Goal: Task Accomplishment & Management: Complete application form

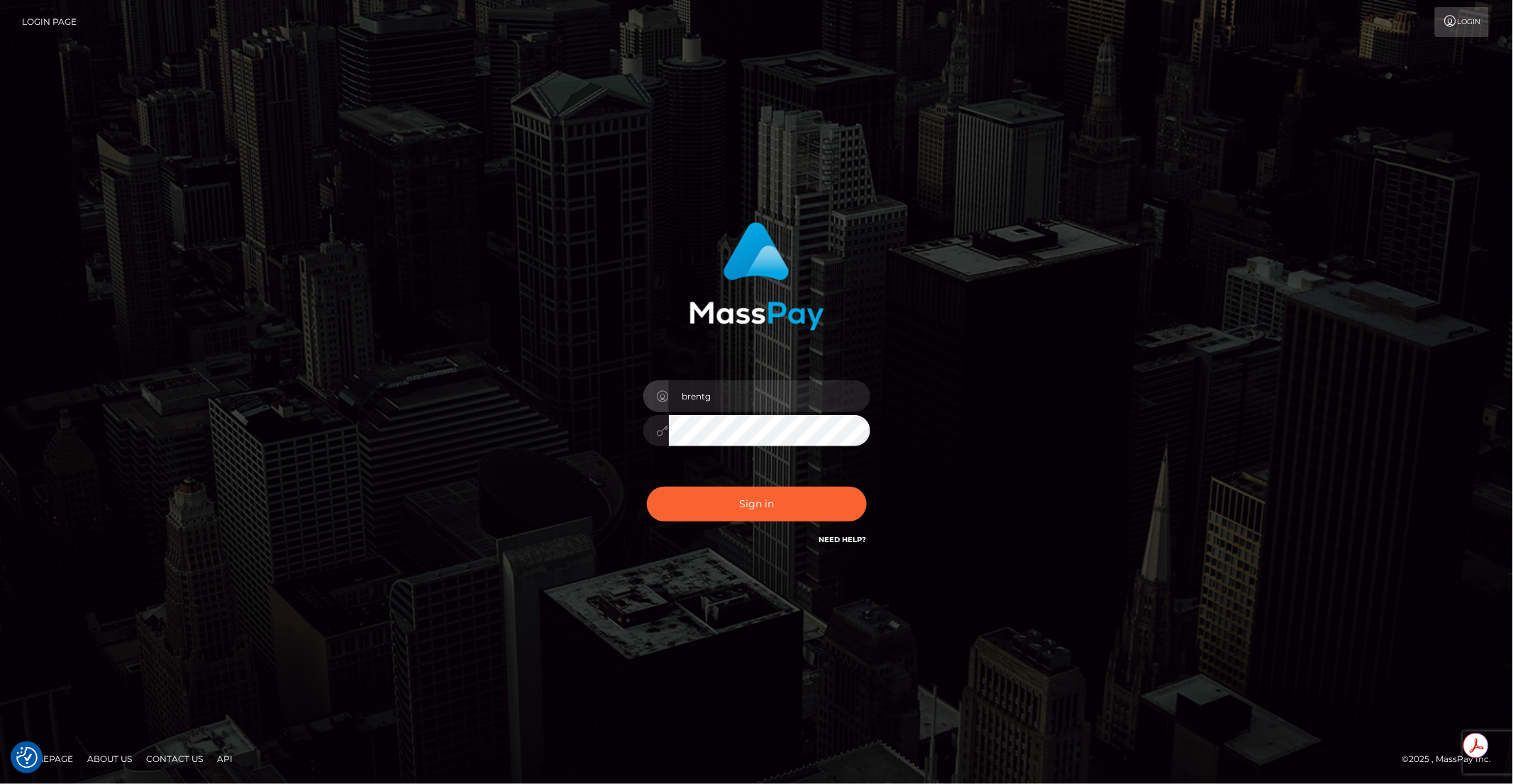
click at [759, 484] on div "Sign in Need Help?" at bounding box center [756, 510] width 248 height 63
click at [754, 492] on button "Sign in" at bounding box center [756, 504] width 220 height 35
type input "brentg"
click at [766, 504] on button "Sign in" at bounding box center [756, 504] width 220 height 35
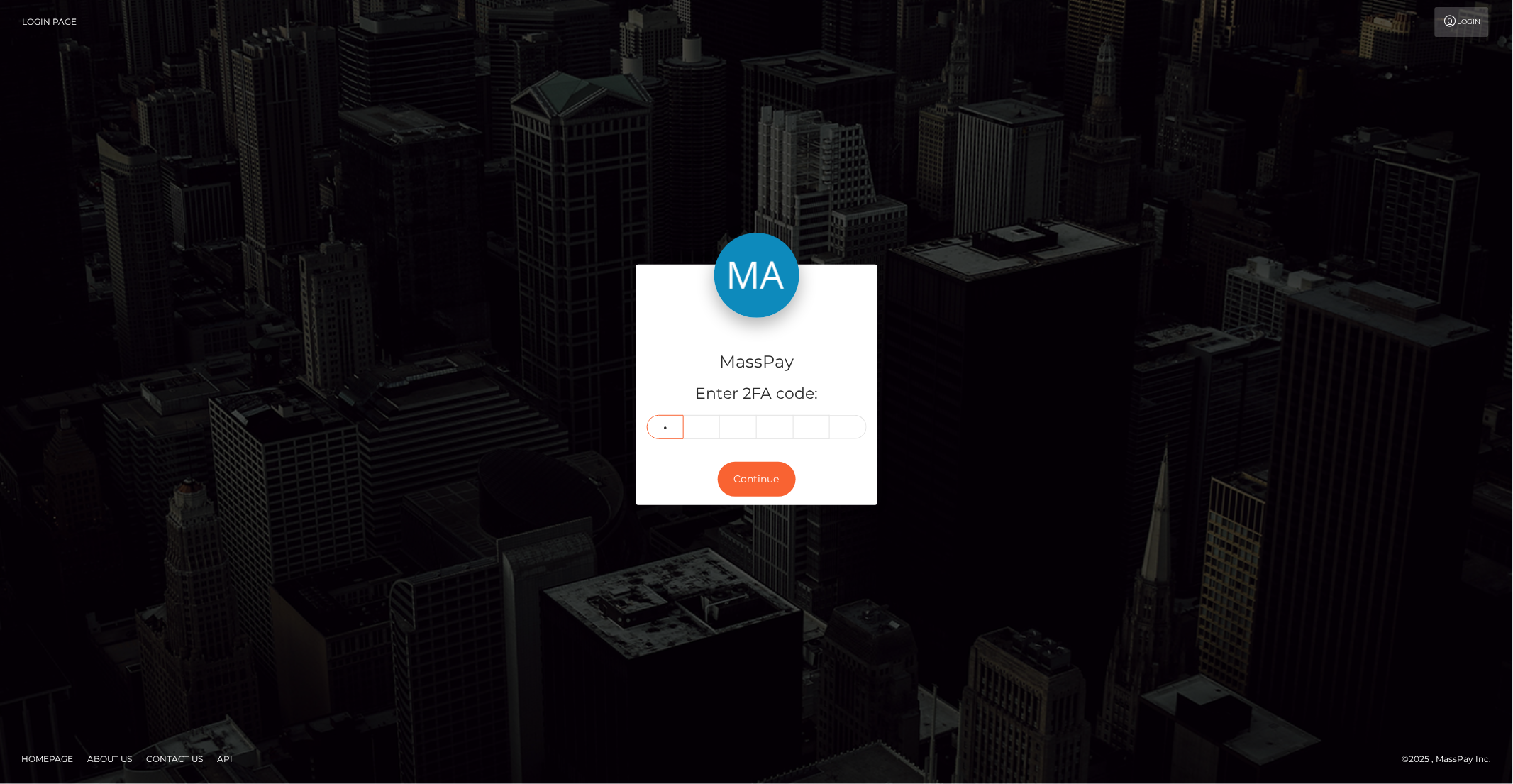
type input "1"
type input "9"
type input "0"
type input "9"
type input "1"
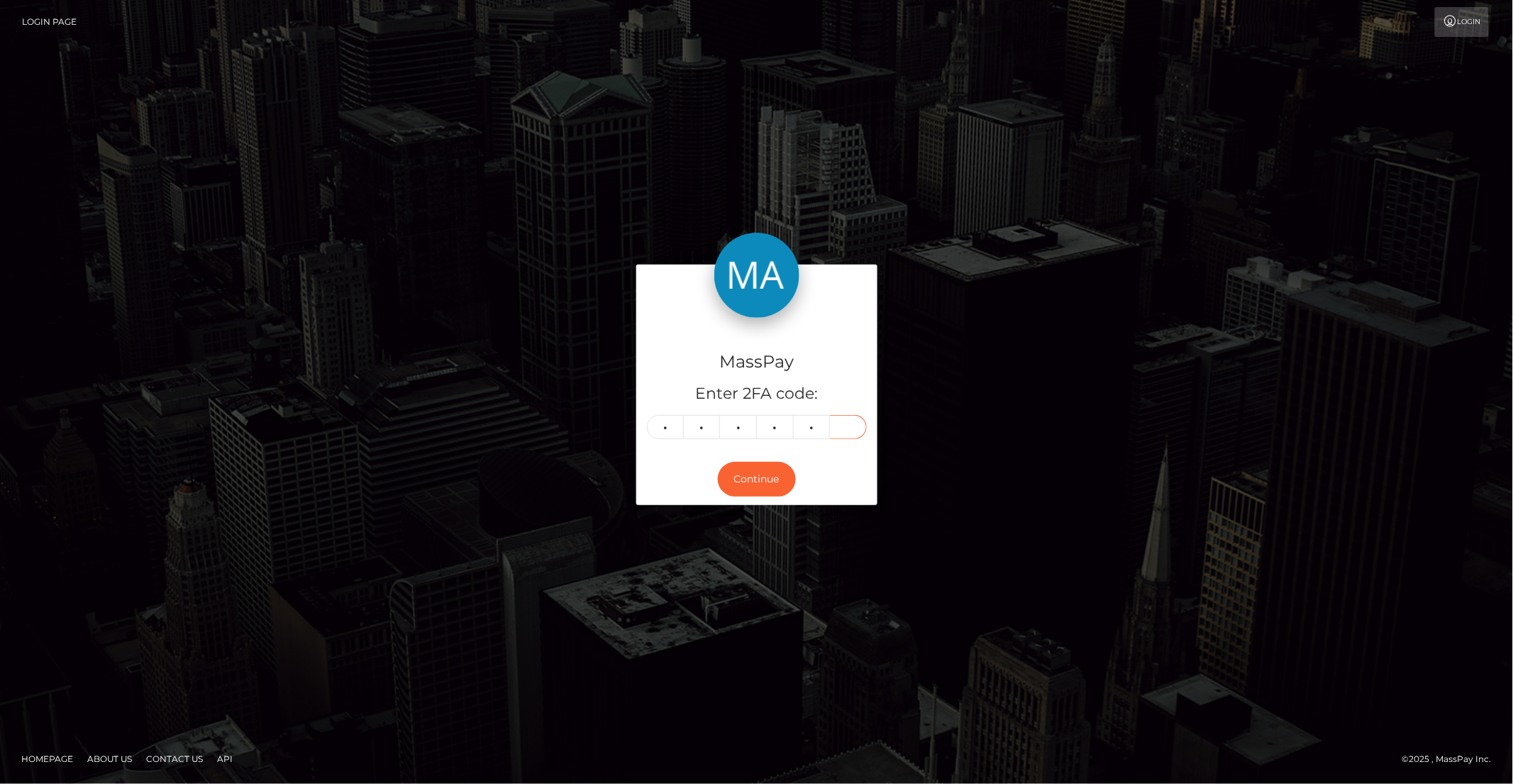
type input "8"
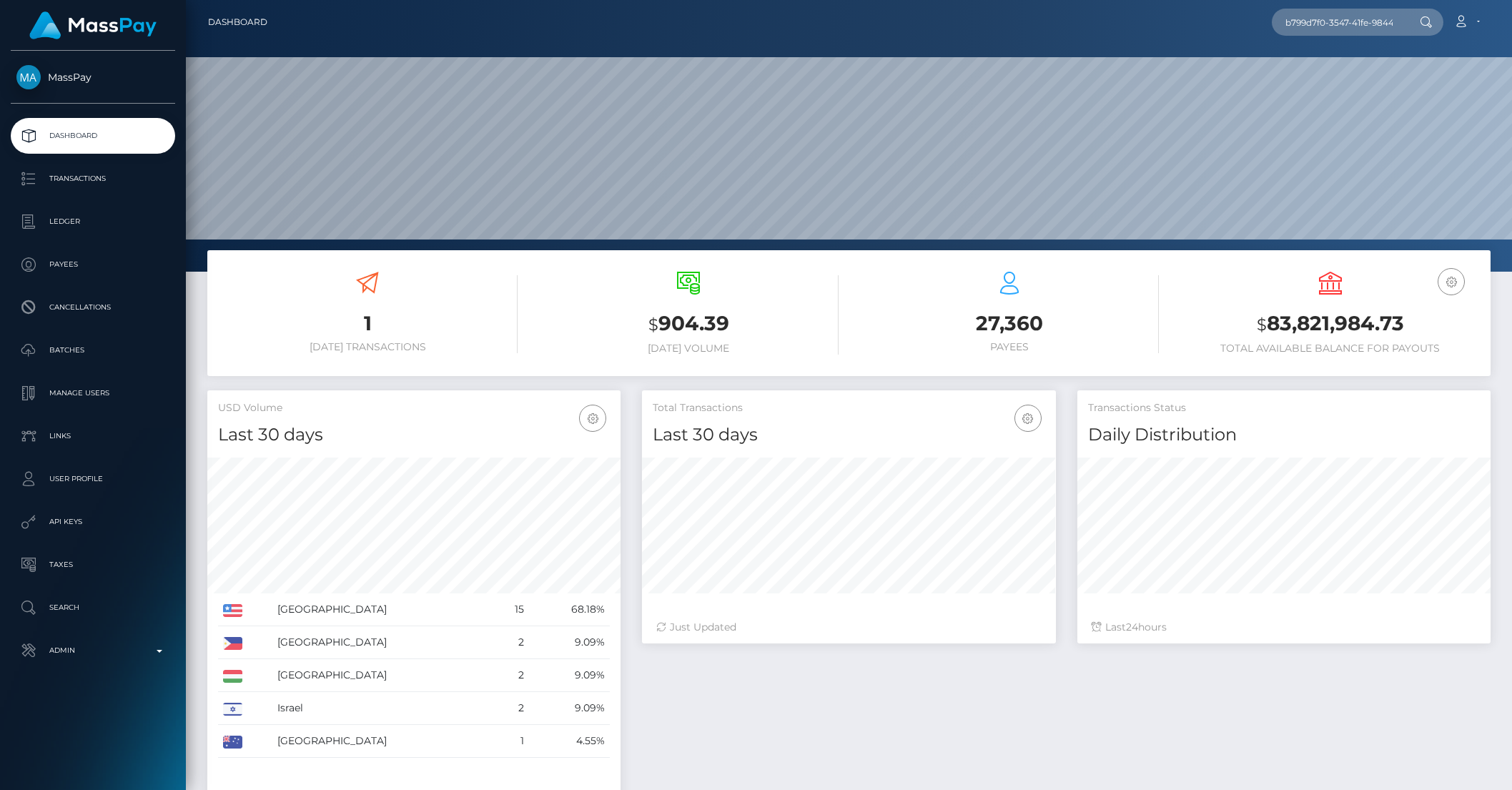
scroll to position [252, 412]
type input "b799d7f0-3547-41fe-9844-7a9fe82fb10e"
click at [1331, 67] on link "樹佑 松川 (Shift Holdings Ltd. - )" at bounding box center [1354, 74] width 165 height 26
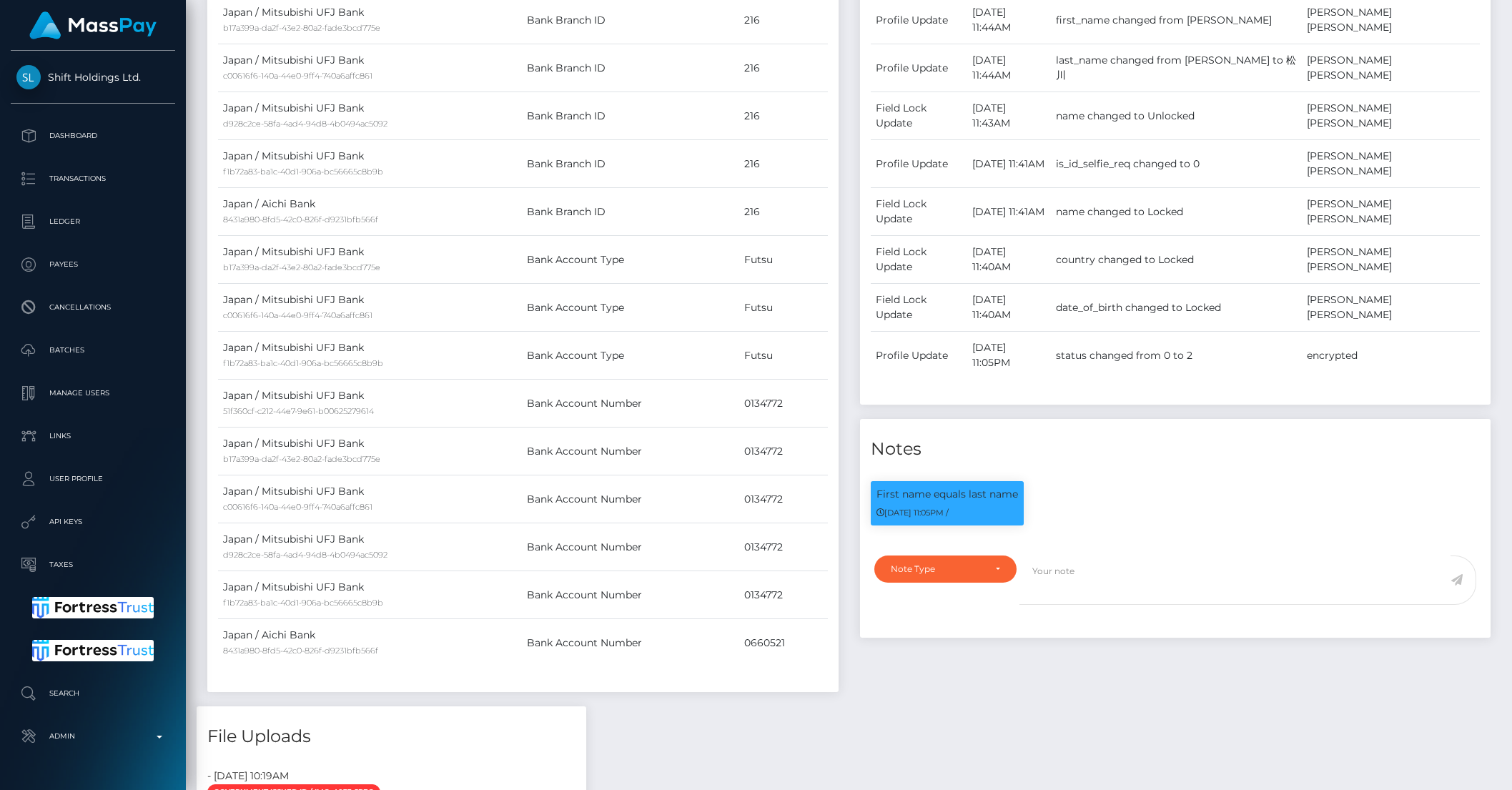
scroll to position [501, 0]
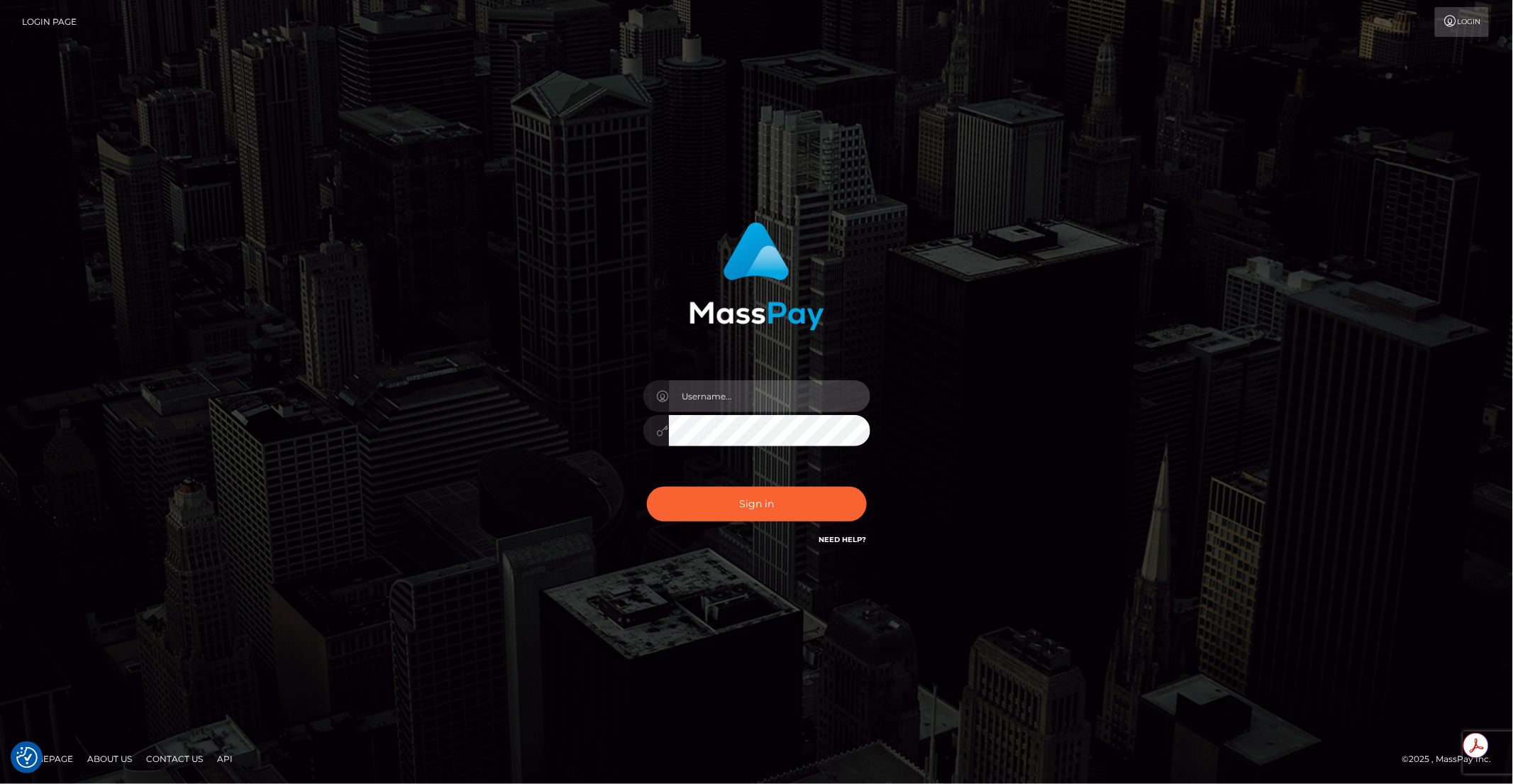
type input "brentg"
click at [743, 500] on button "Sign in" at bounding box center [756, 504] width 220 height 35
type input "brentg"
click at [758, 501] on button "Sign in" at bounding box center [756, 504] width 220 height 35
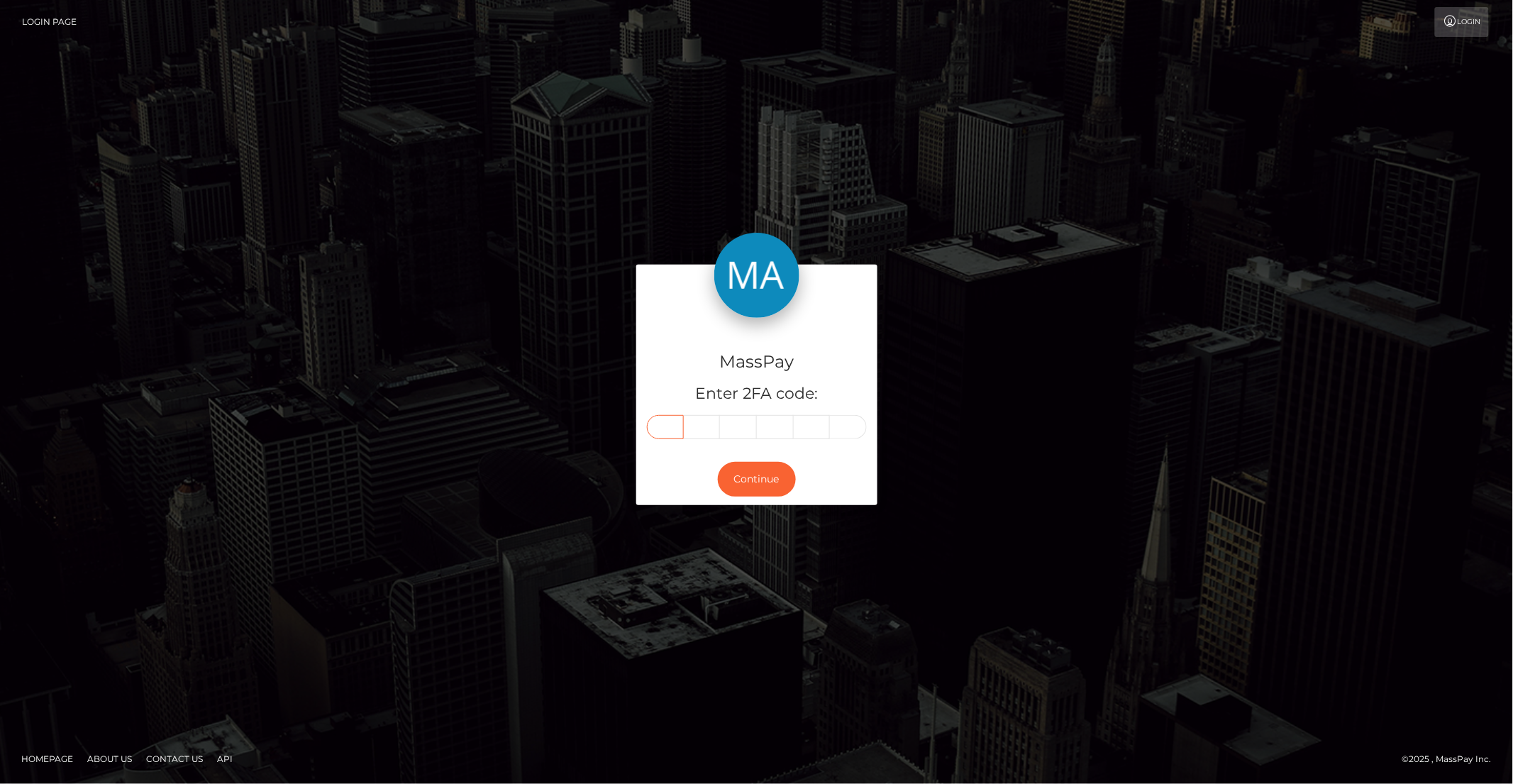
paste input "9"
type input "9"
type input "0"
type input "7"
type input "6"
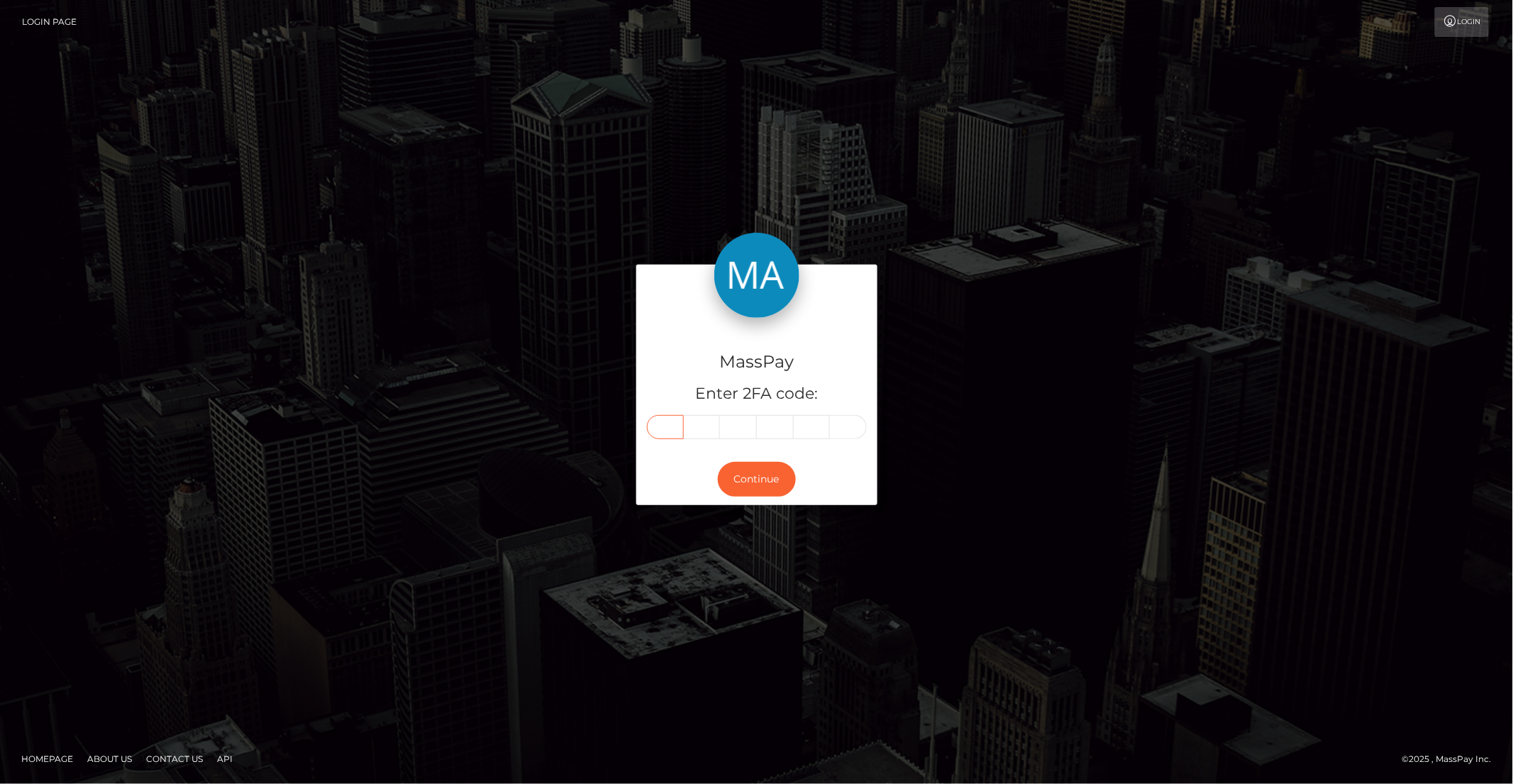
type input "0"
type input "8"
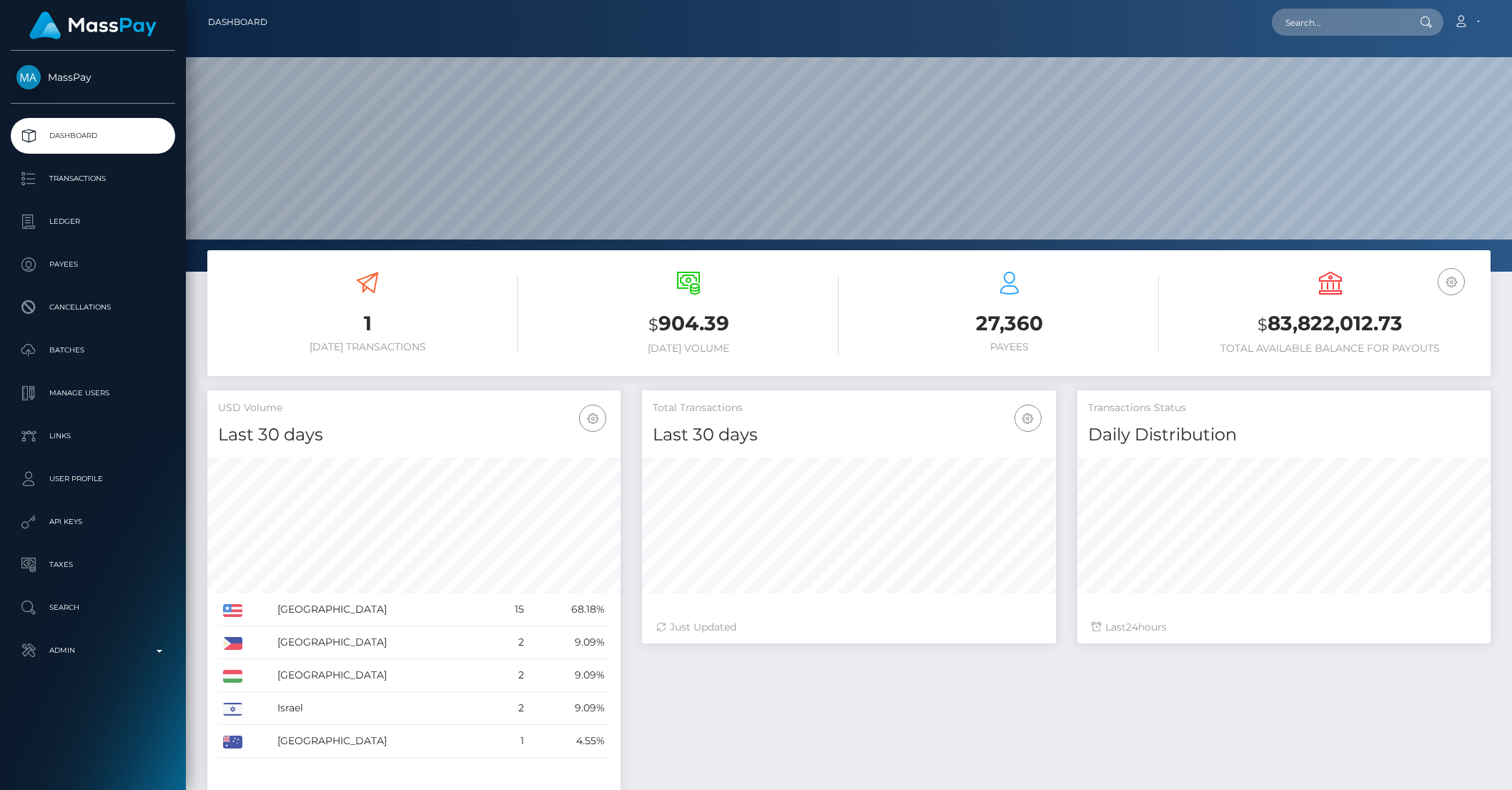
scroll to position [252, 412]
click at [94, 666] on link "Admin" at bounding box center [92, 650] width 164 height 36
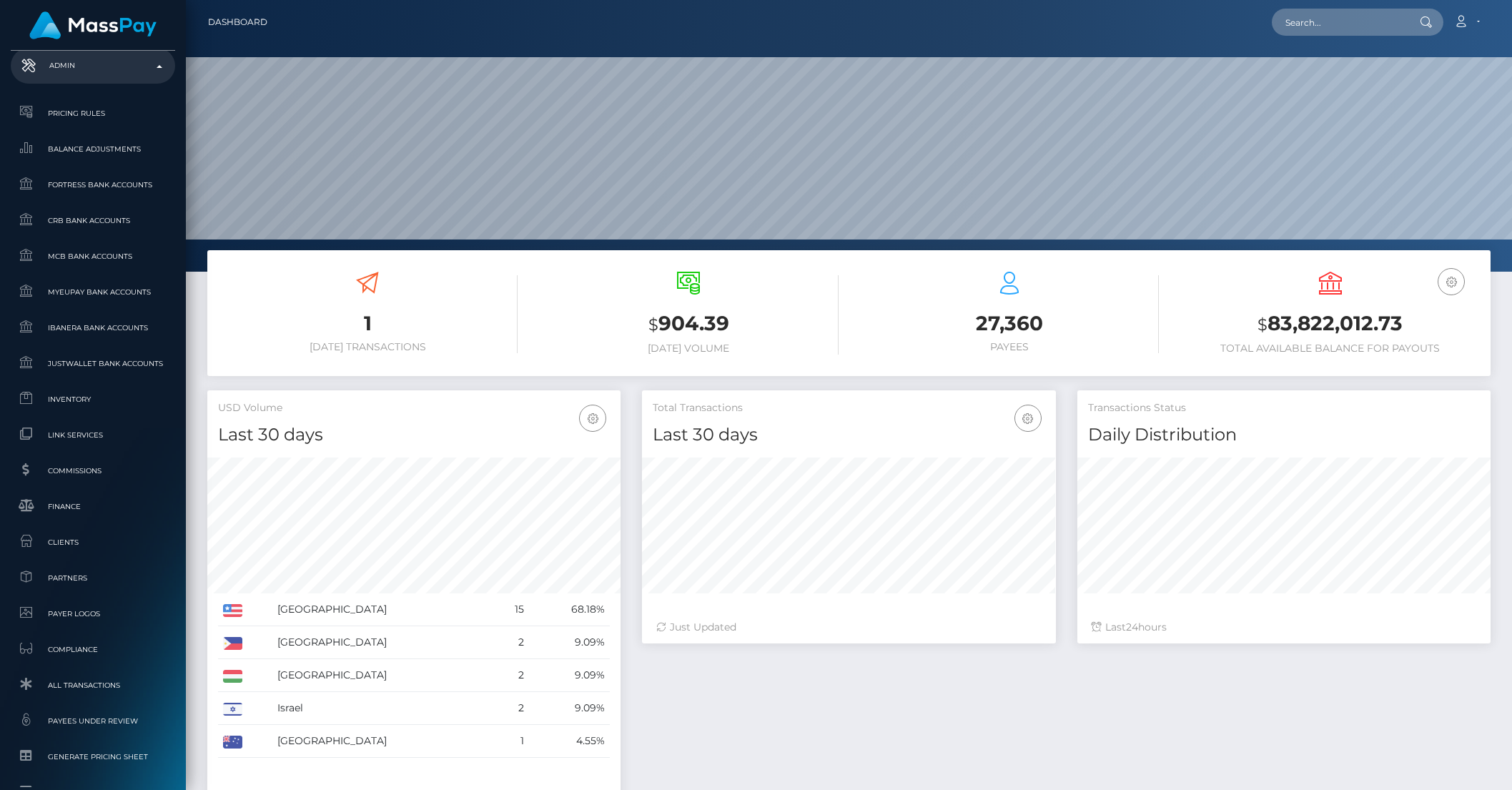
scroll to position [713, 0]
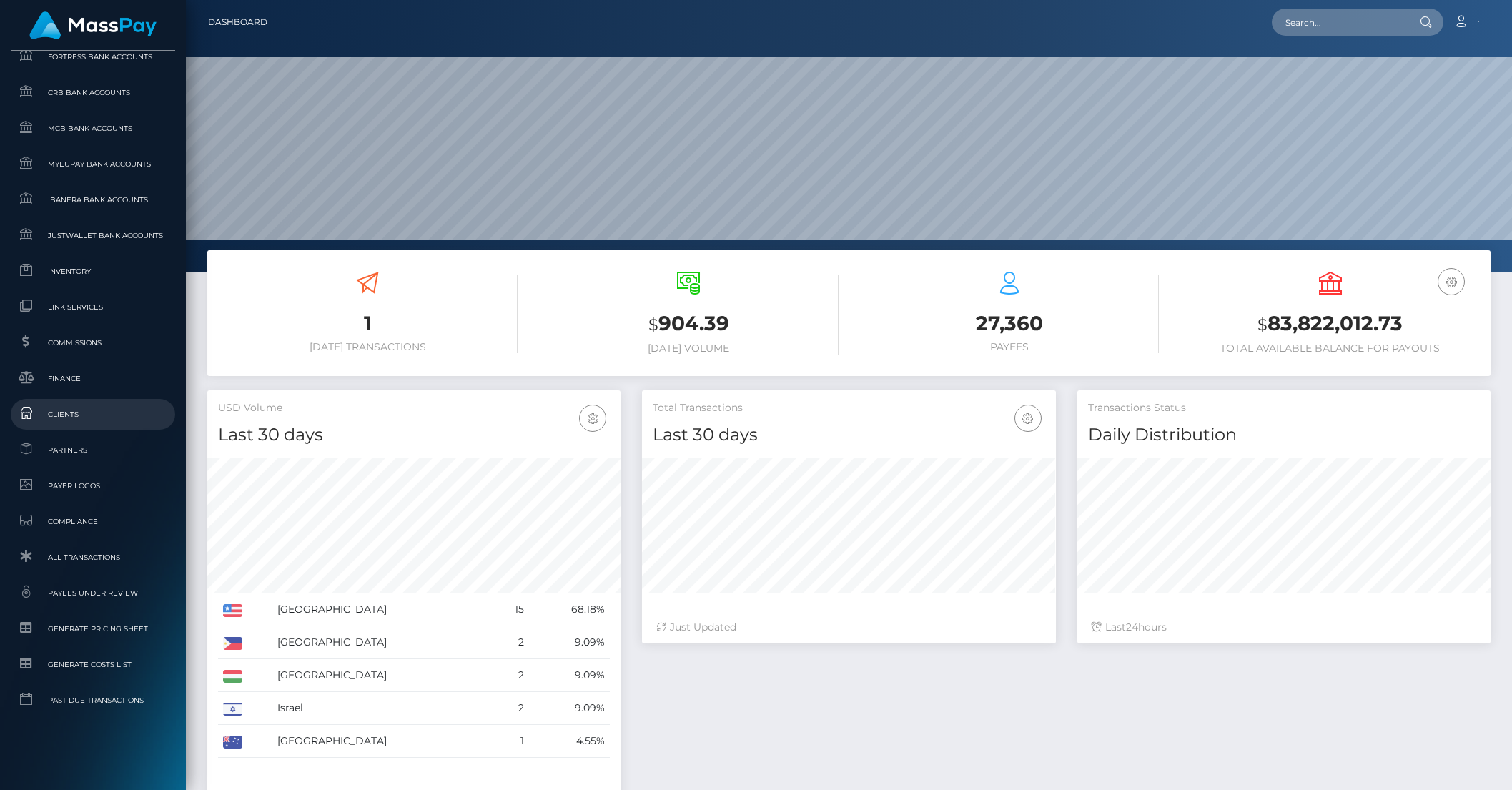
click at [57, 411] on span "Clients" at bounding box center [93, 415] width 153 height 17
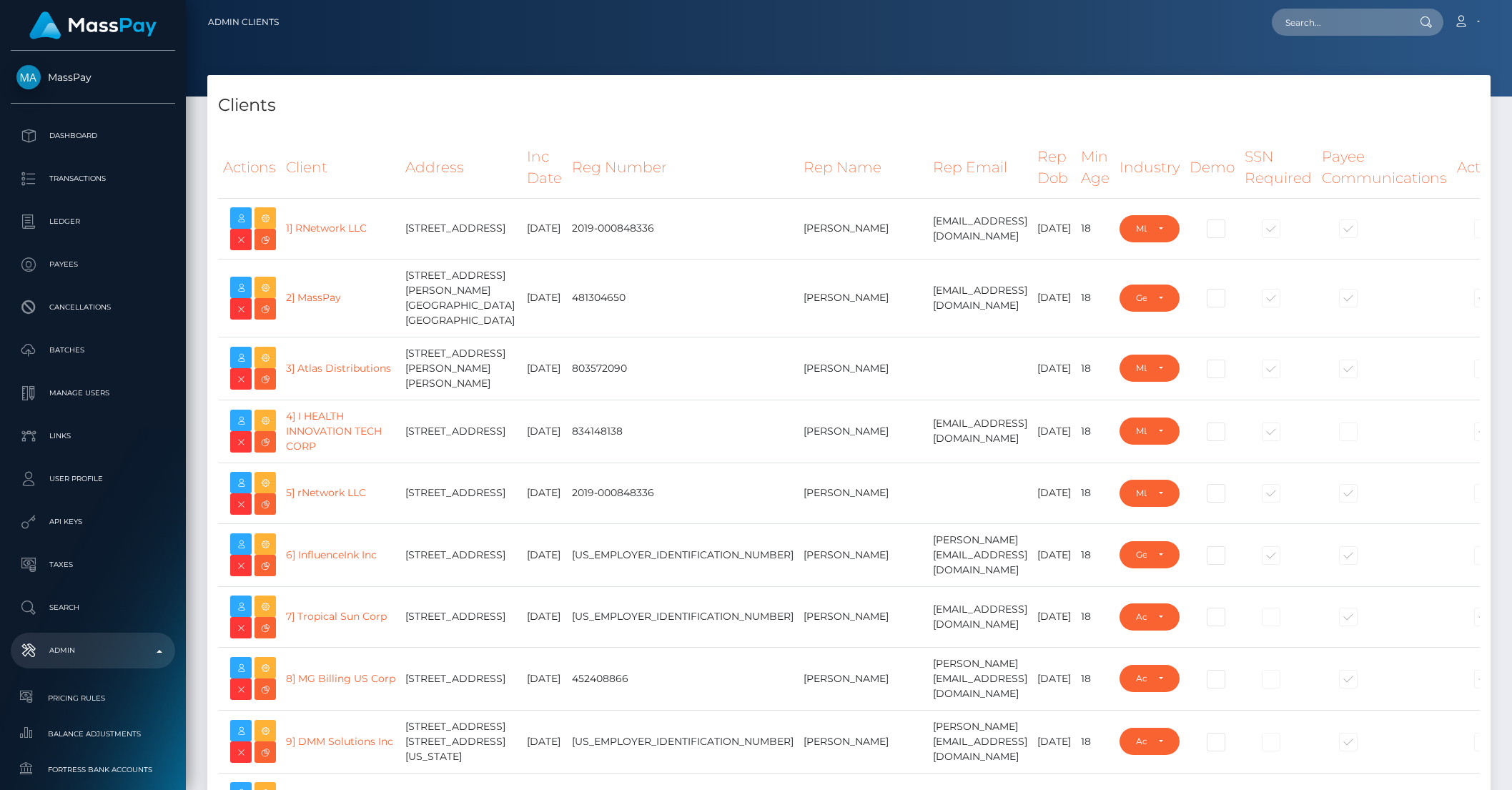
select select "223"
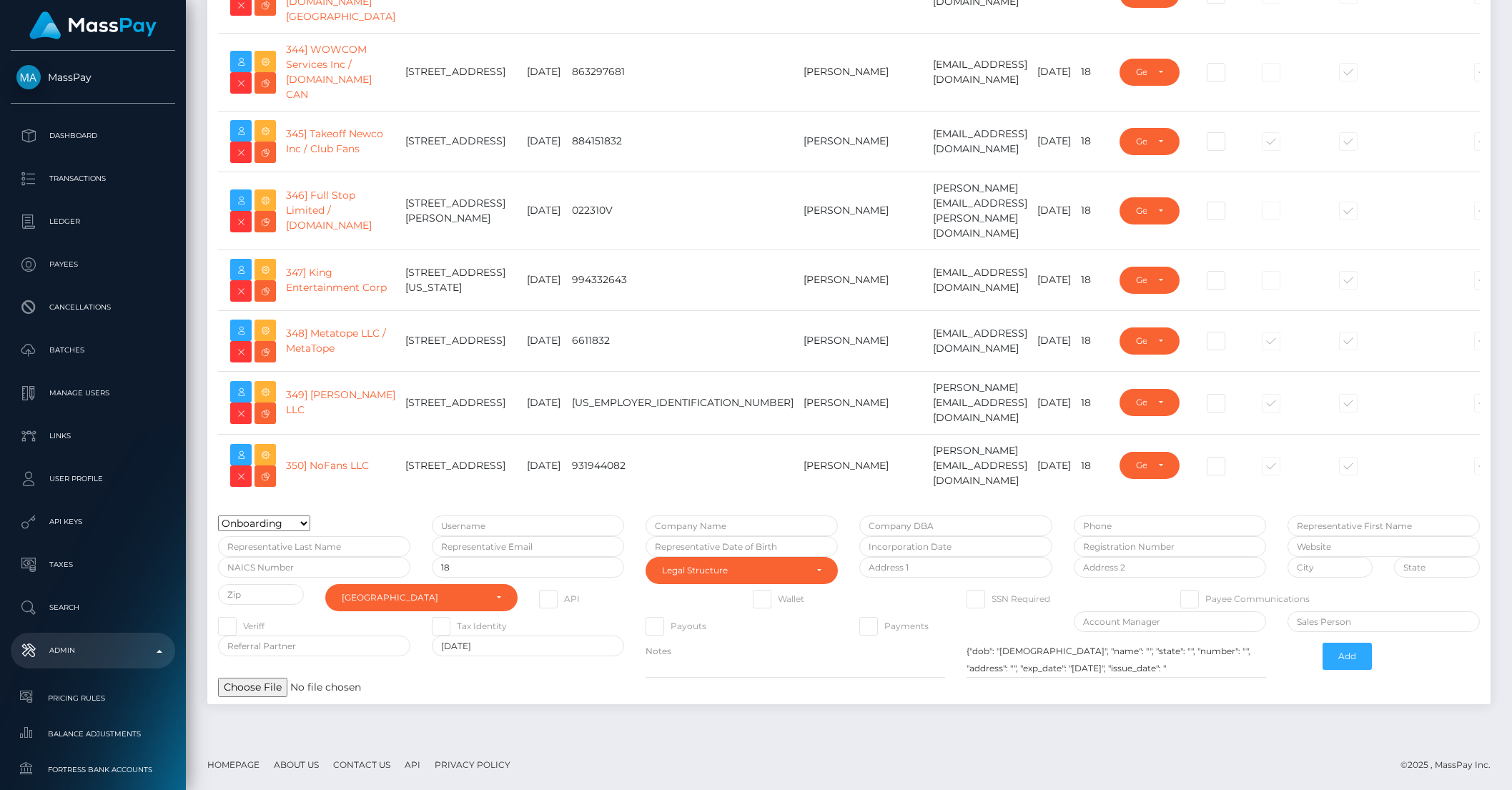
scroll to position [23918, 0]
click at [524, 530] on input "text" at bounding box center [528, 526] width 192 height 21
type input "brentgone"
type input "One MarketPlace"
click at [1117, 531] on input "text" at bounding box center [1170, 526] width 192 height 21
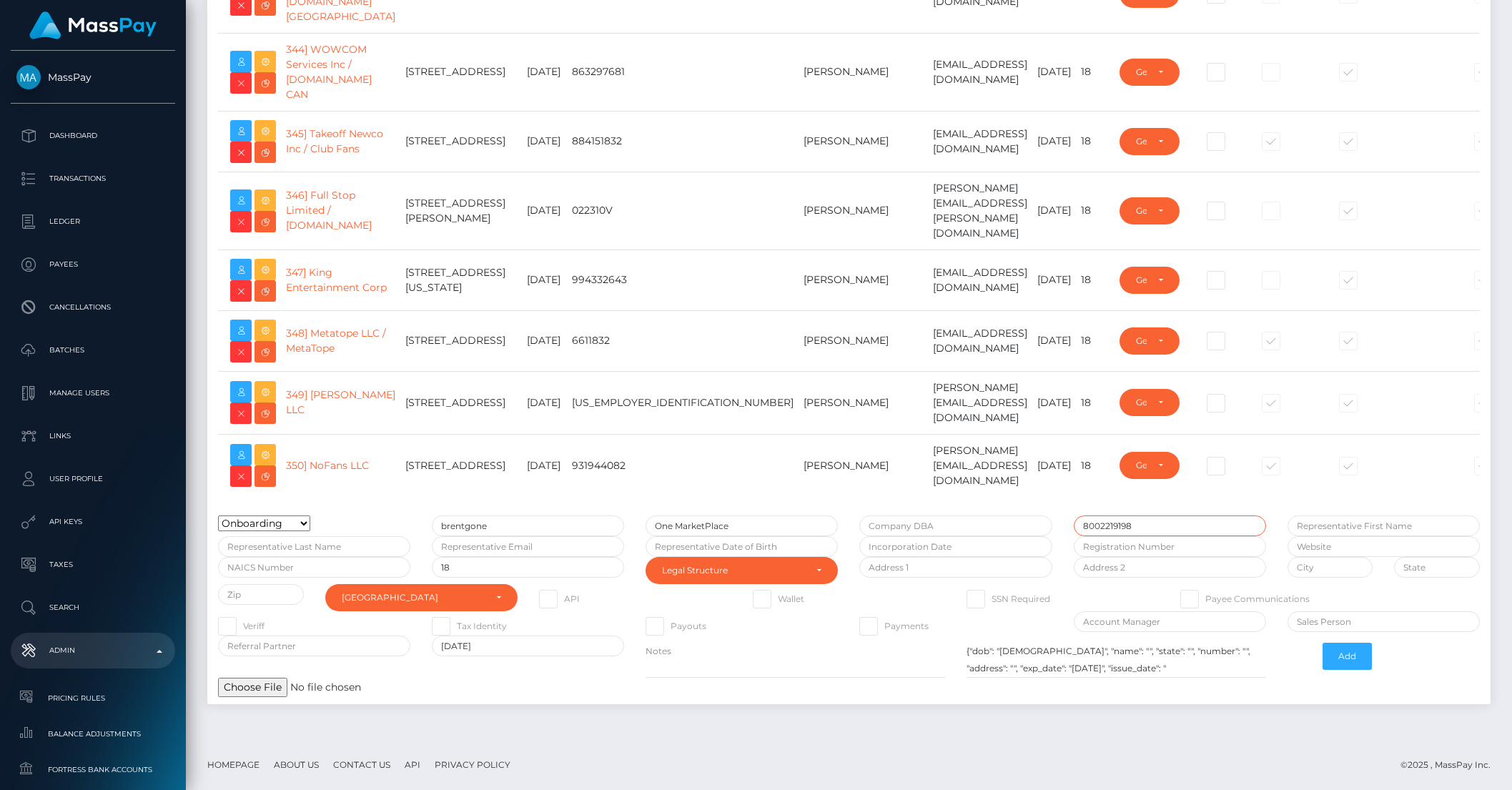
type input "8002219198"
type input "Mark"
type input "Seyforth"
type input "mark.seyforth@cforth.com"
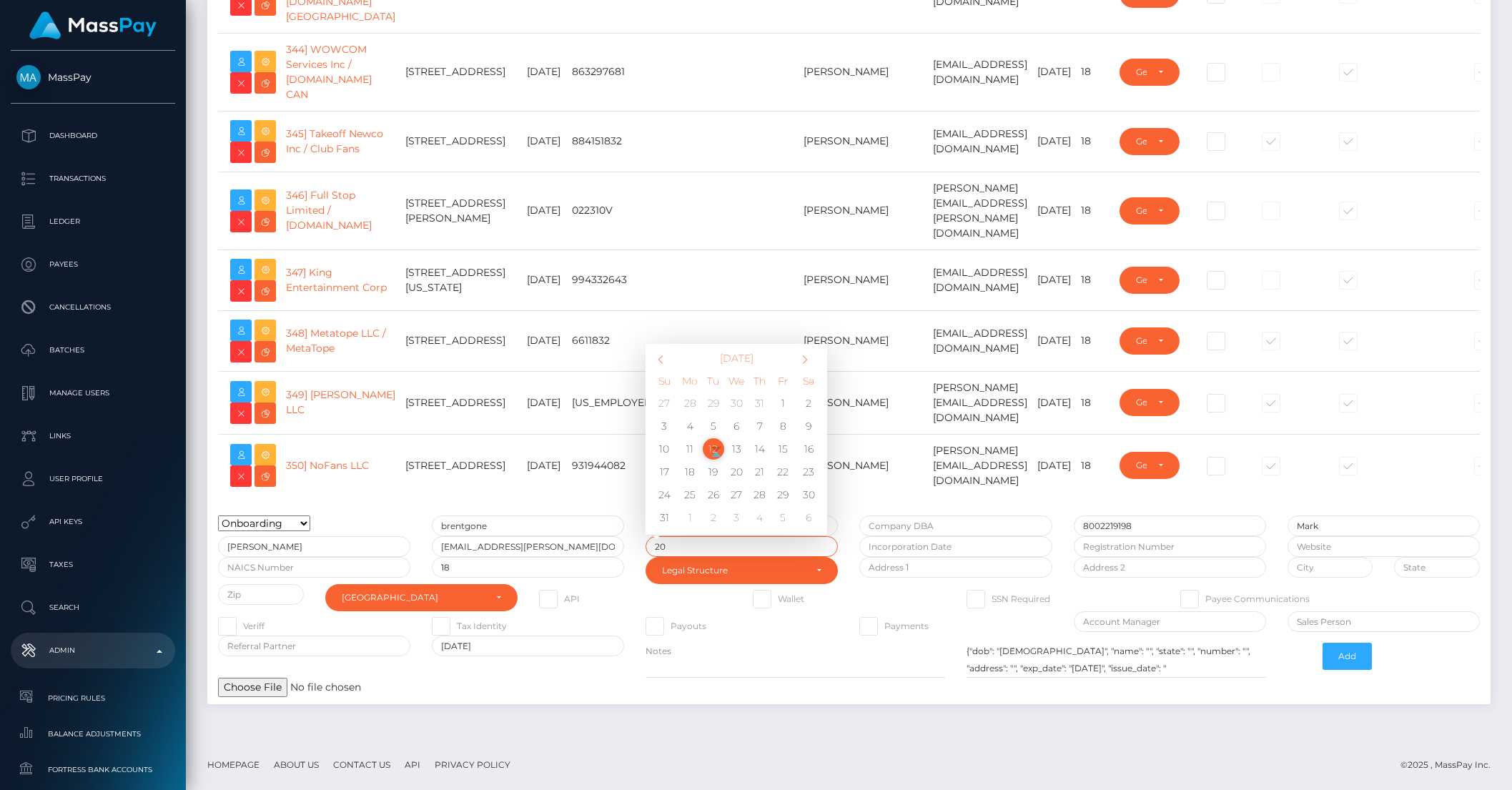
type input "2"
type input "1950-08-26"
type input "[DATE]"
type input "1950-08-23"
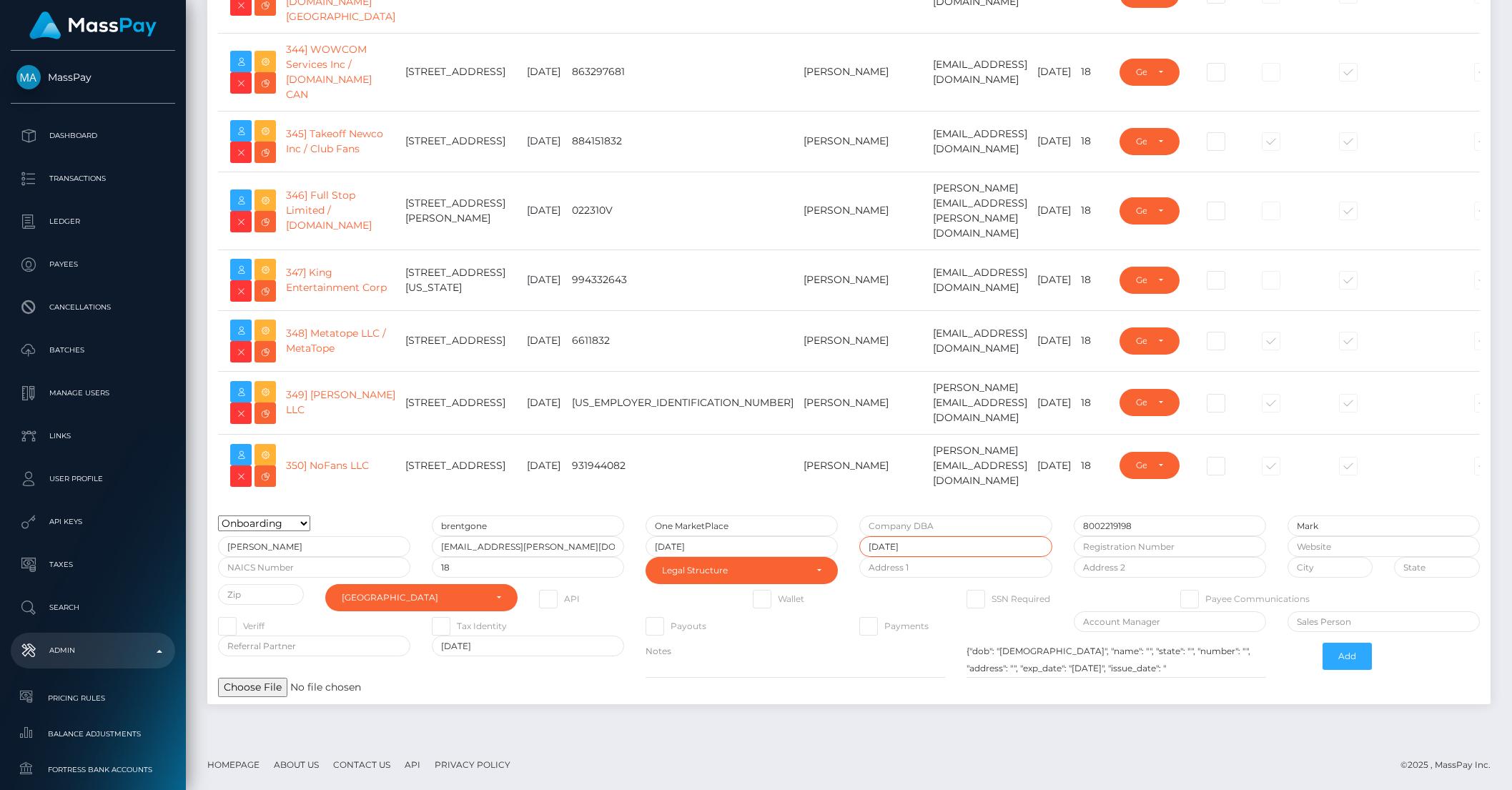
click at [948, 547] on input "[DATE]" at bounding box center [955, 547] width 192 height 21
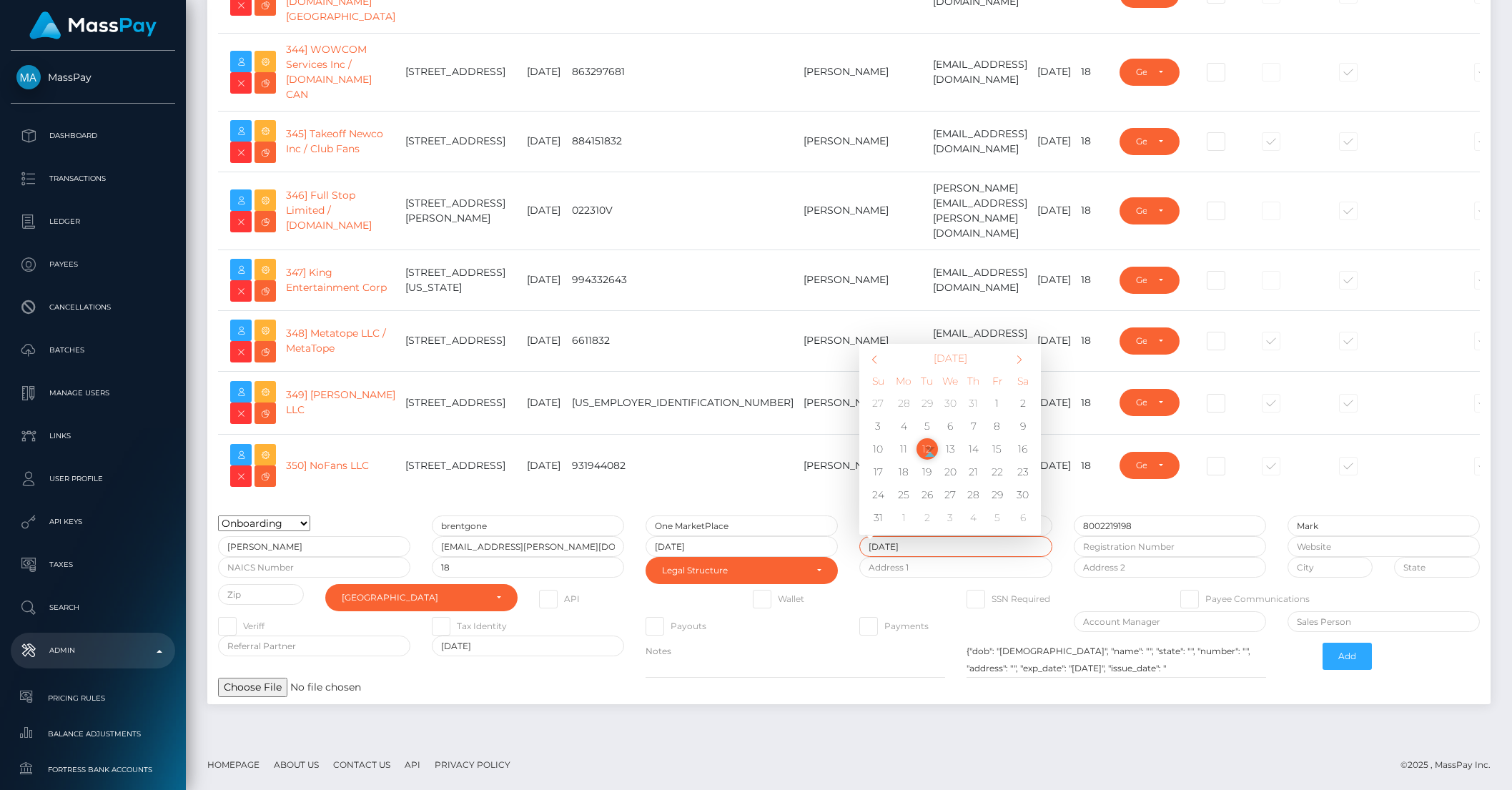
type input "[DATE]"
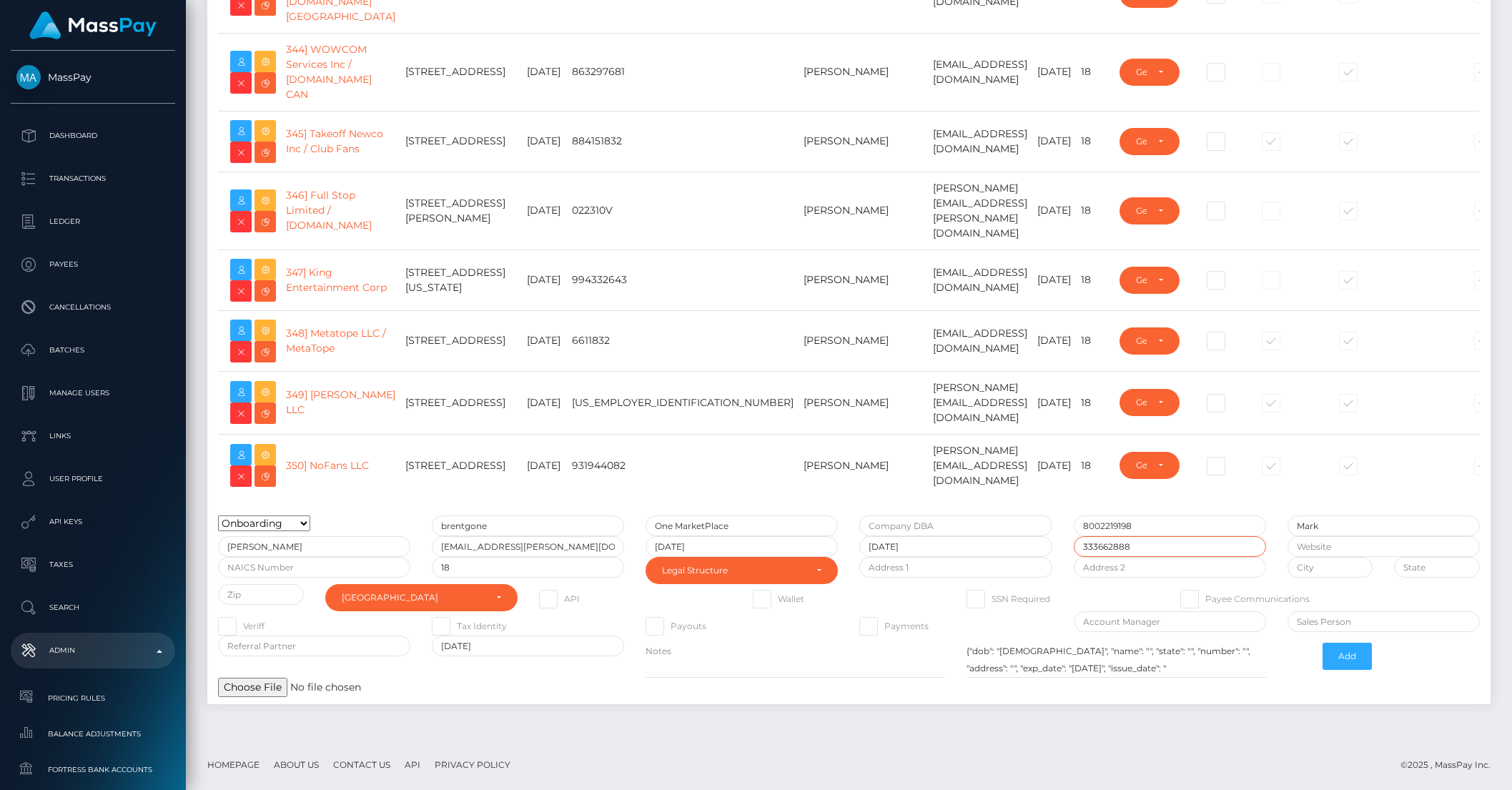
type input "333662888"
type input "1391 NW St Lucie West Blvd"
type input "#110"
type input "Port Saint Lucie"
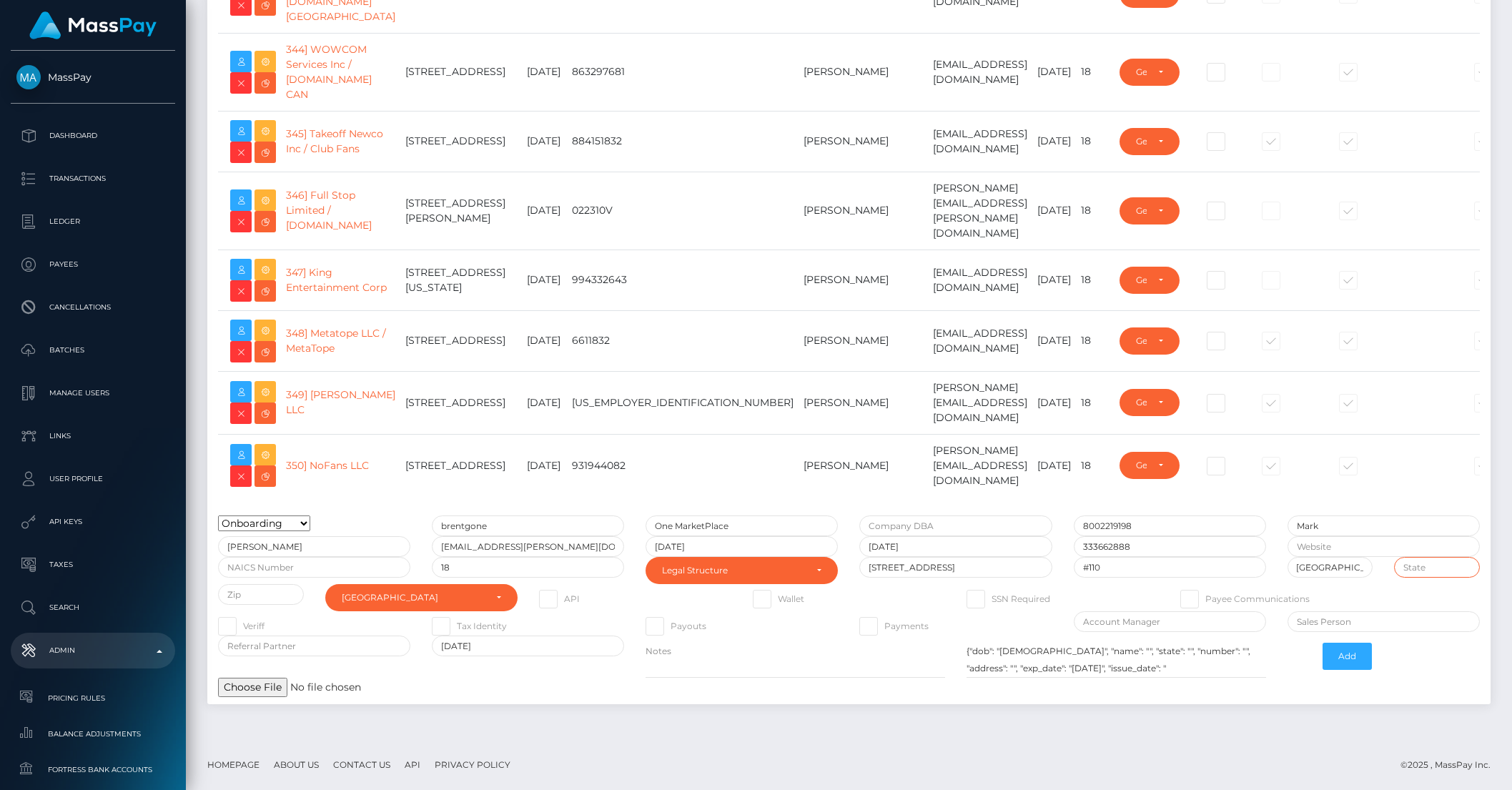
scroll to position [0, 0]
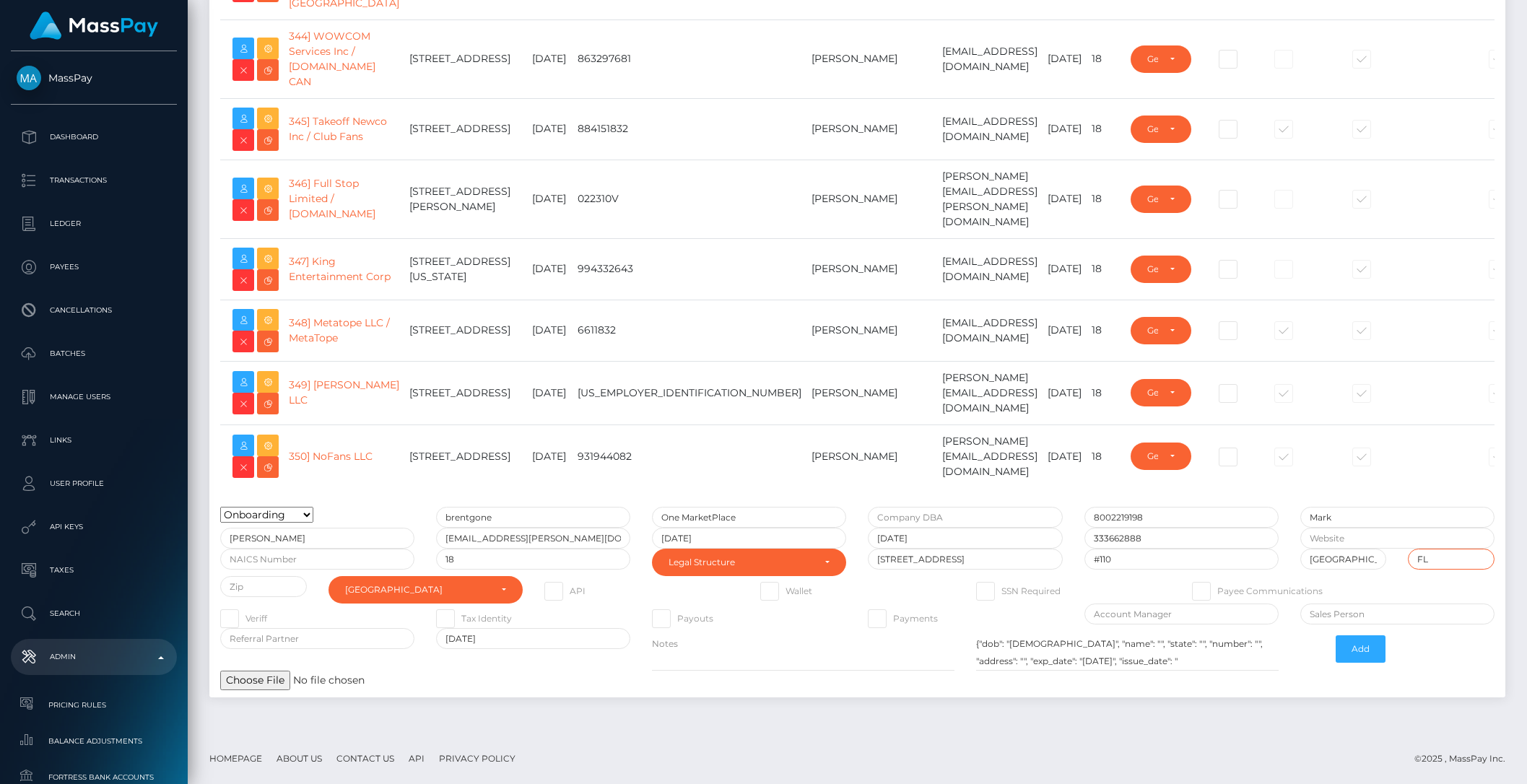
type input "FL"
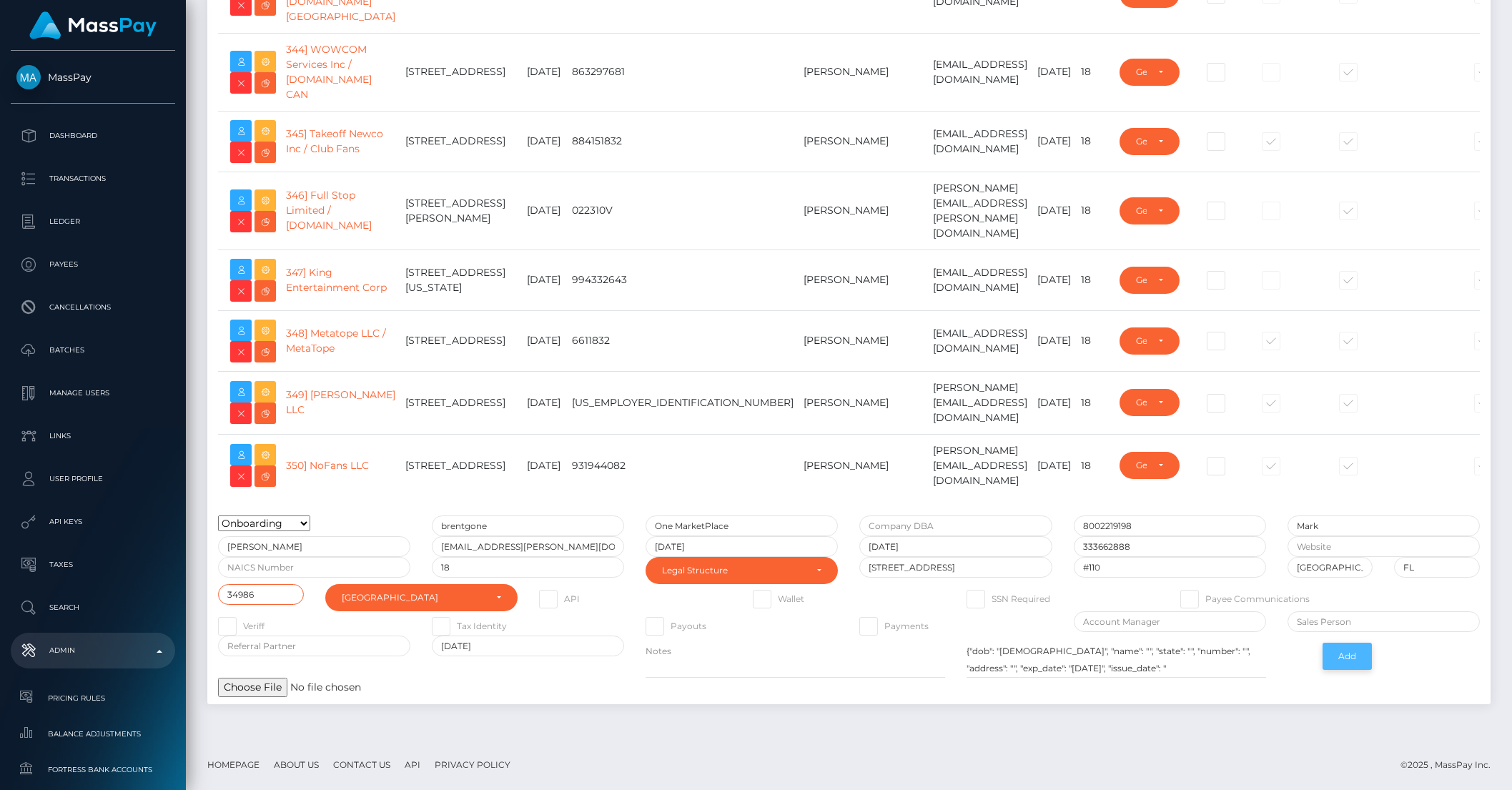
type input "34986"
click at [1351, 664] on button "Add" at bounding box center [1348, 656] width 50 height 27
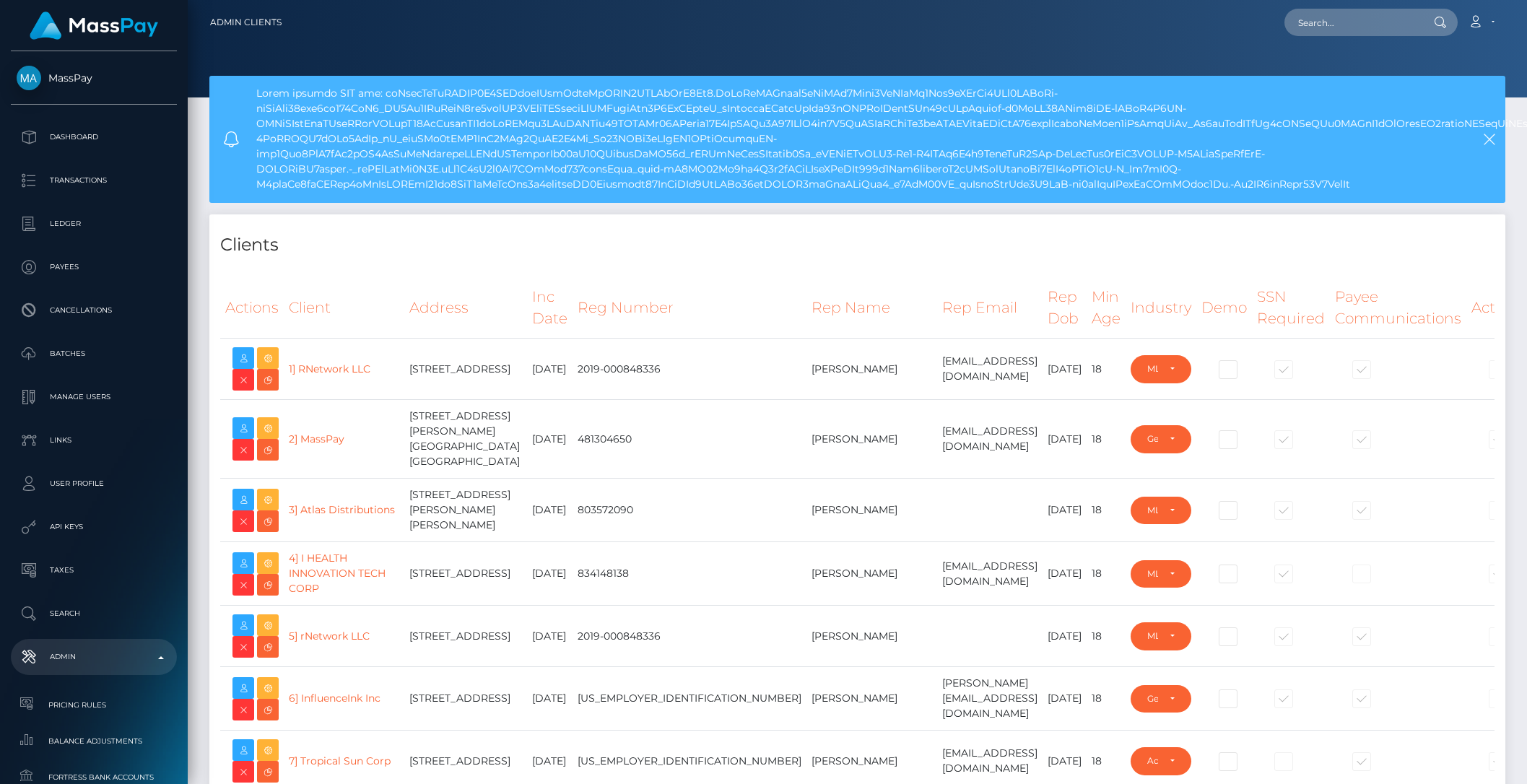
select select "223"
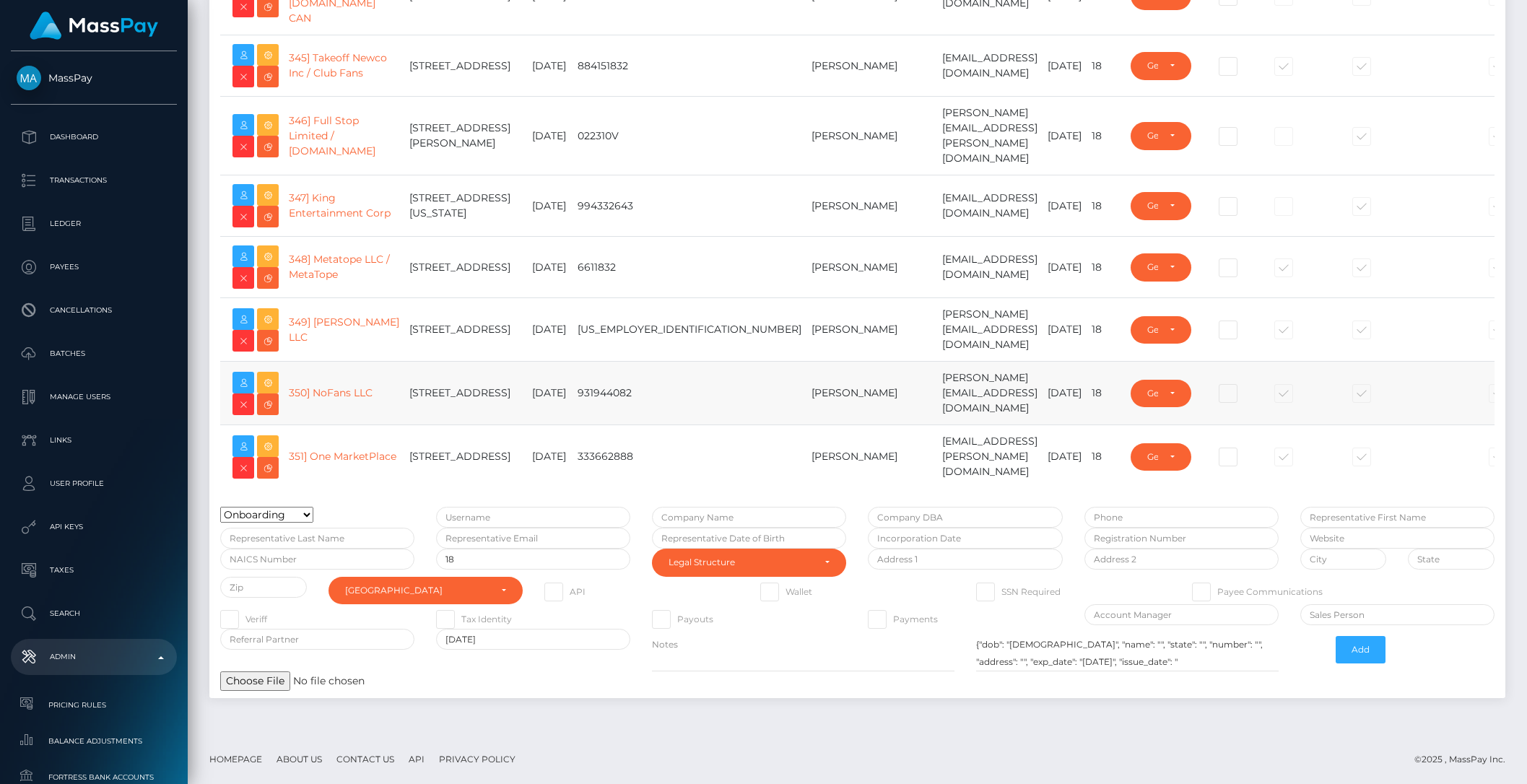
scroll to position [24380, 0]
click at [273, 437] on icon at bounding box center [268, 447] width 17 height 18
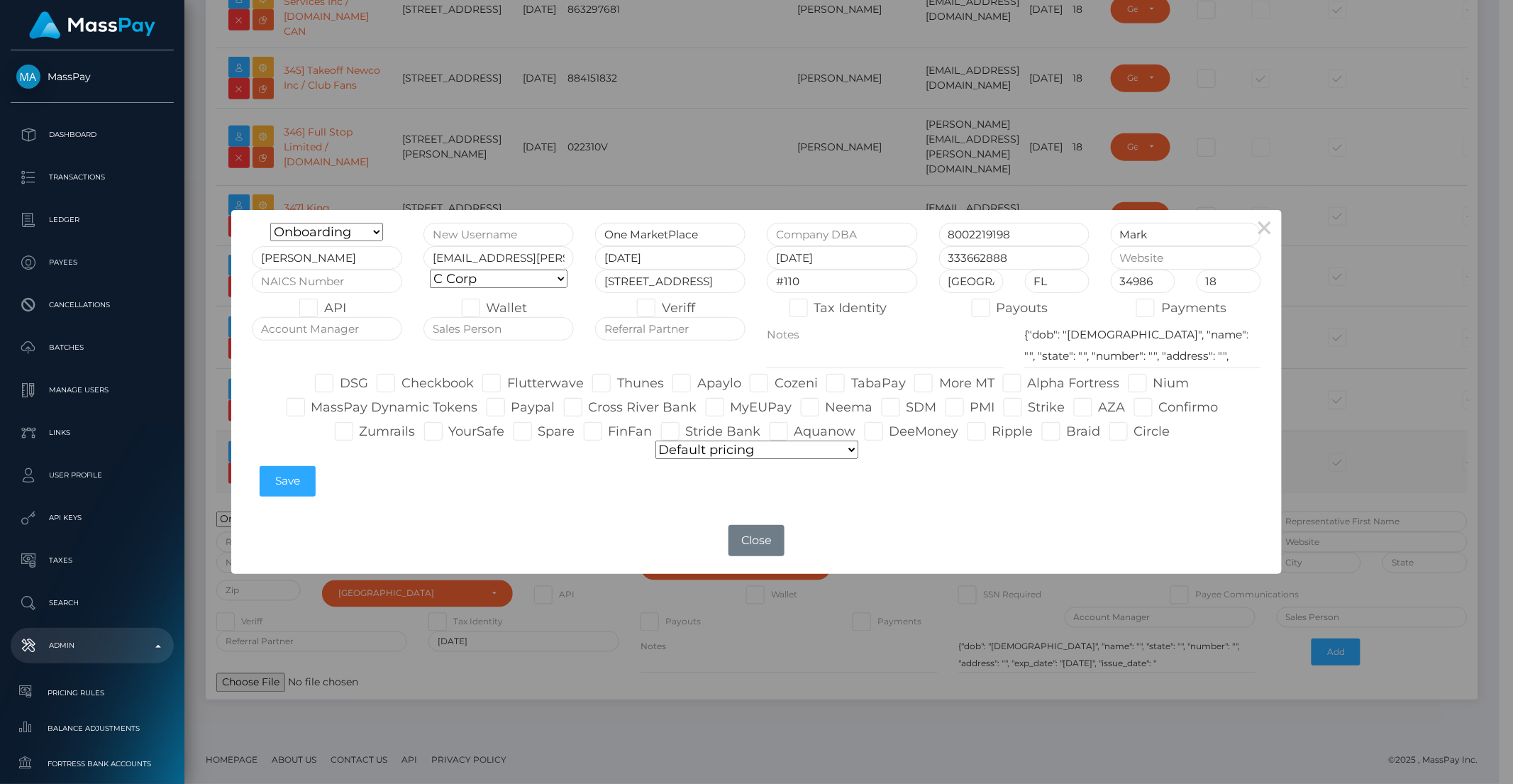
scroll to position [23946, 0]
click at [276, 287] on input "text" at bounding box center [327, 281] width 151 height 23
type input "454110"
click at [522, 283] on select "C Corp LLC Partnership Nonprofit S Corp Sole Proprietorship Other" at bounding box center [499, 279] width 138 height 19
select select "LLC"
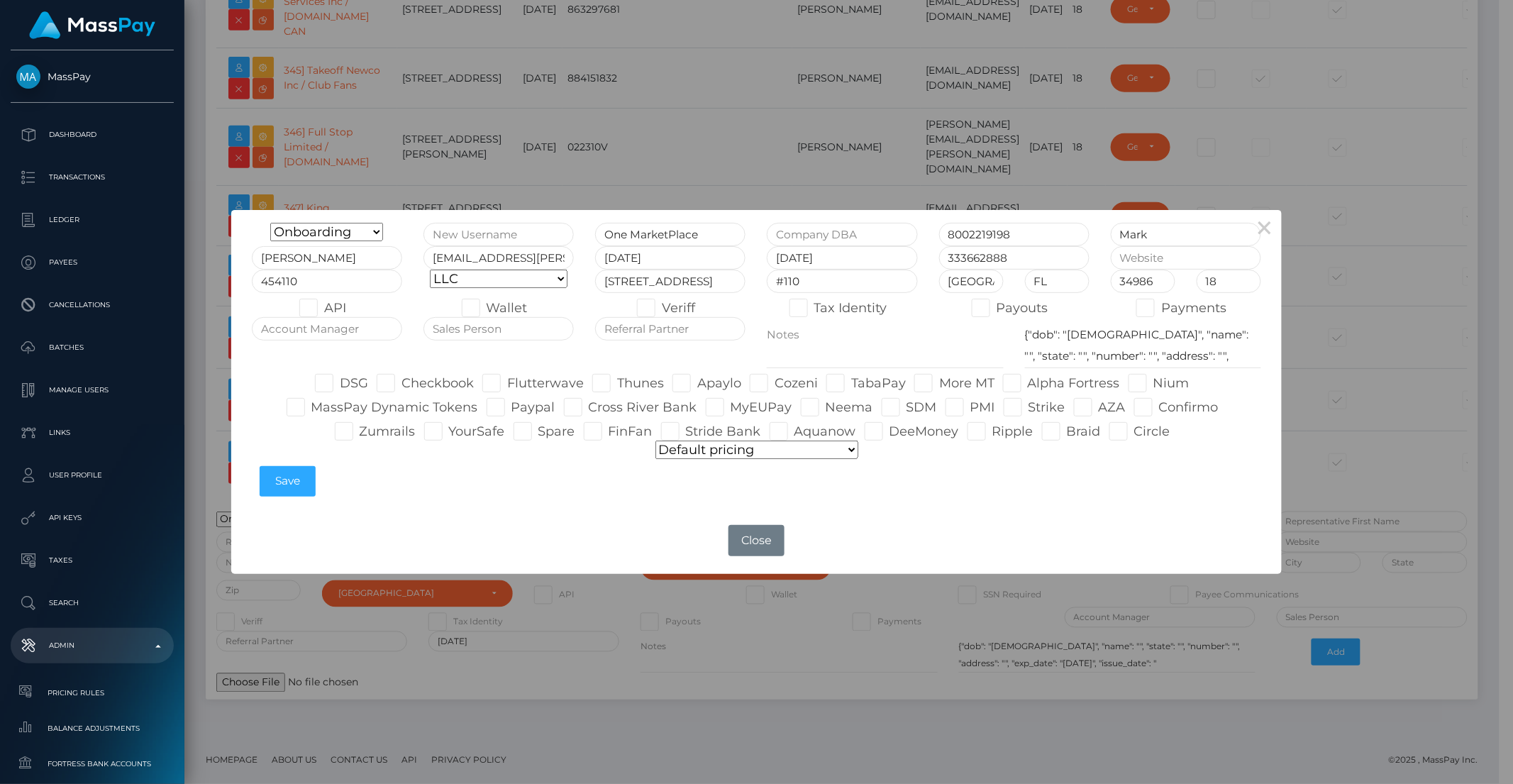
type input "brentg"
click at [1152, 267] on input "text" at bounding box center [1186, 257] width 151 height 23
paste input "https://dev.onemarketplace.store/shop-now/?v=34f435c6b599"
type input "https://dev.onemarketplace.store/shop-now/?v=34f435c6b599"
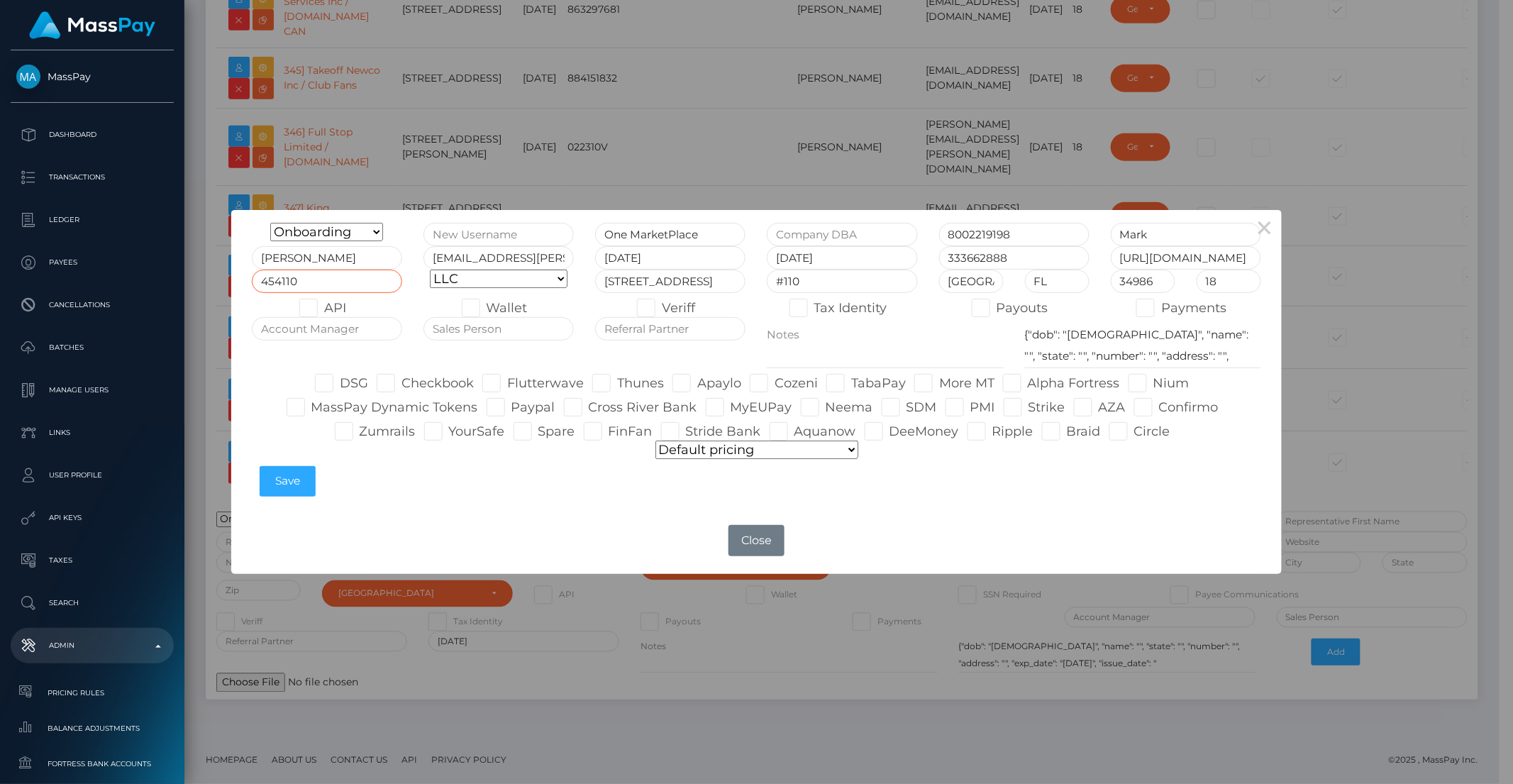
scroll to position [0, 0]
click at [487, 314] on span at bounding box center [487, 308] width 0 height 16
click at [487, 308] on input "Wallet" at bounding box center [491, 303] width 9 height 9
checkbox input "true"
click at [662, 312] on span at bounding box center [662, 308] width 0 height 16
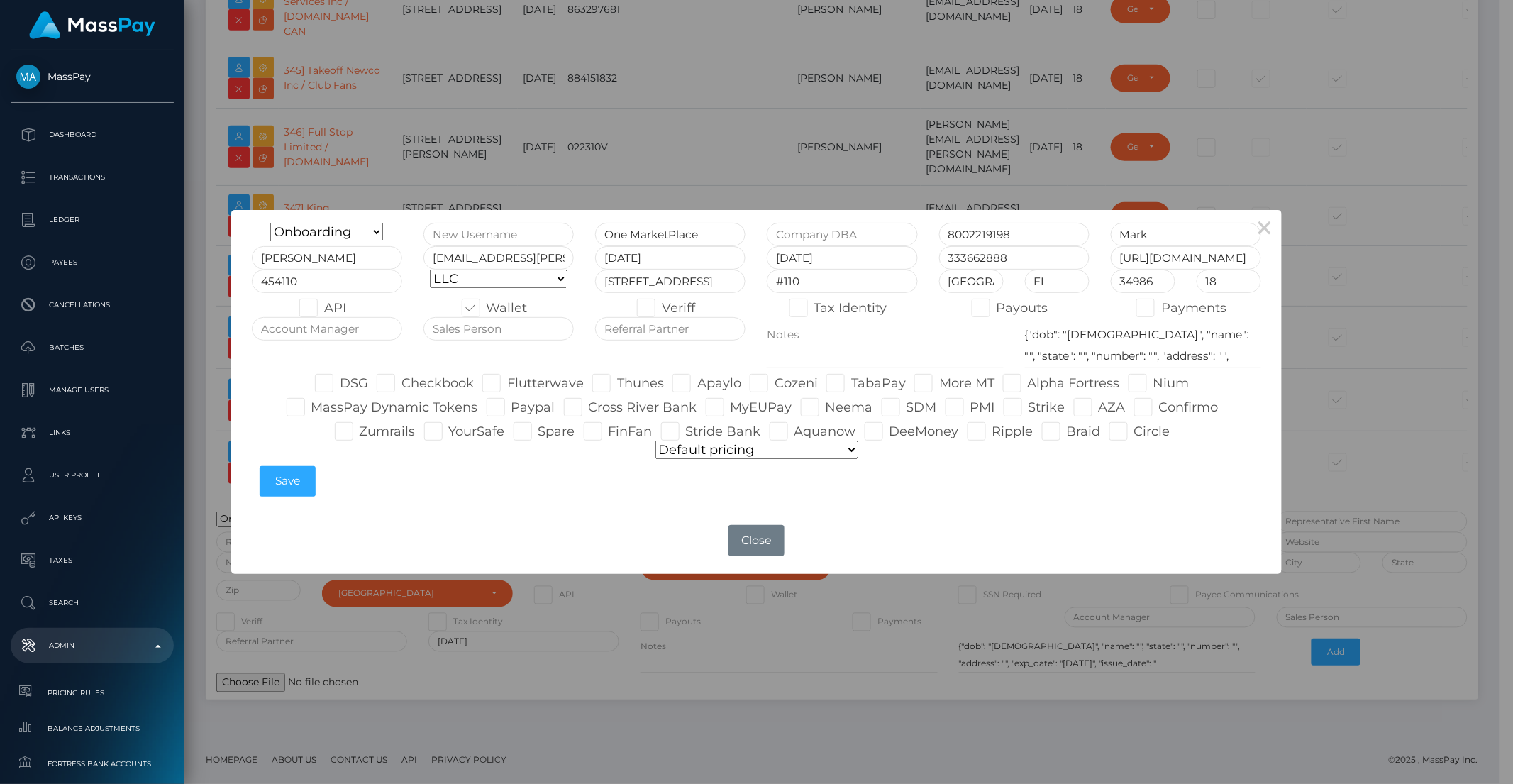
click at [662, 308] on input "Veriff" at bounding box center [666, 303] width 9 height 9
checkbox input "true"
click at [981, 317] on textarea at bounding box center [885, 342] width 236 height 51
click at [996, 311] on span at bounding box center [996, 308] width 0 height 16
click at [996, 308] on input "Payouts" at bounding box center [1001, 303] width 9 height 9
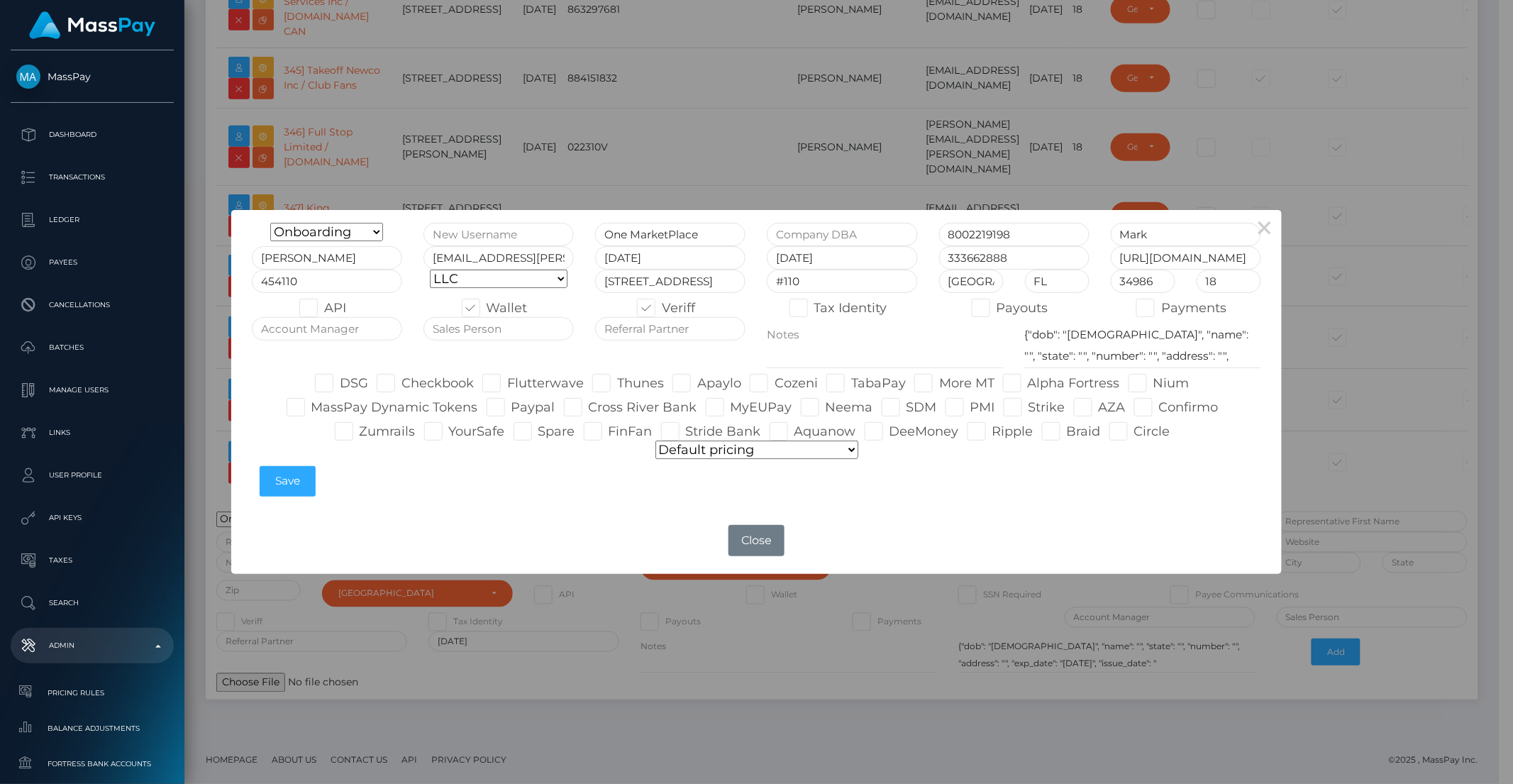
checkbox input "true"
click at [310, 337] on input "text" at bounding box center [327, 328] width 151 height 23
type input "Brent"
type input "n/a"
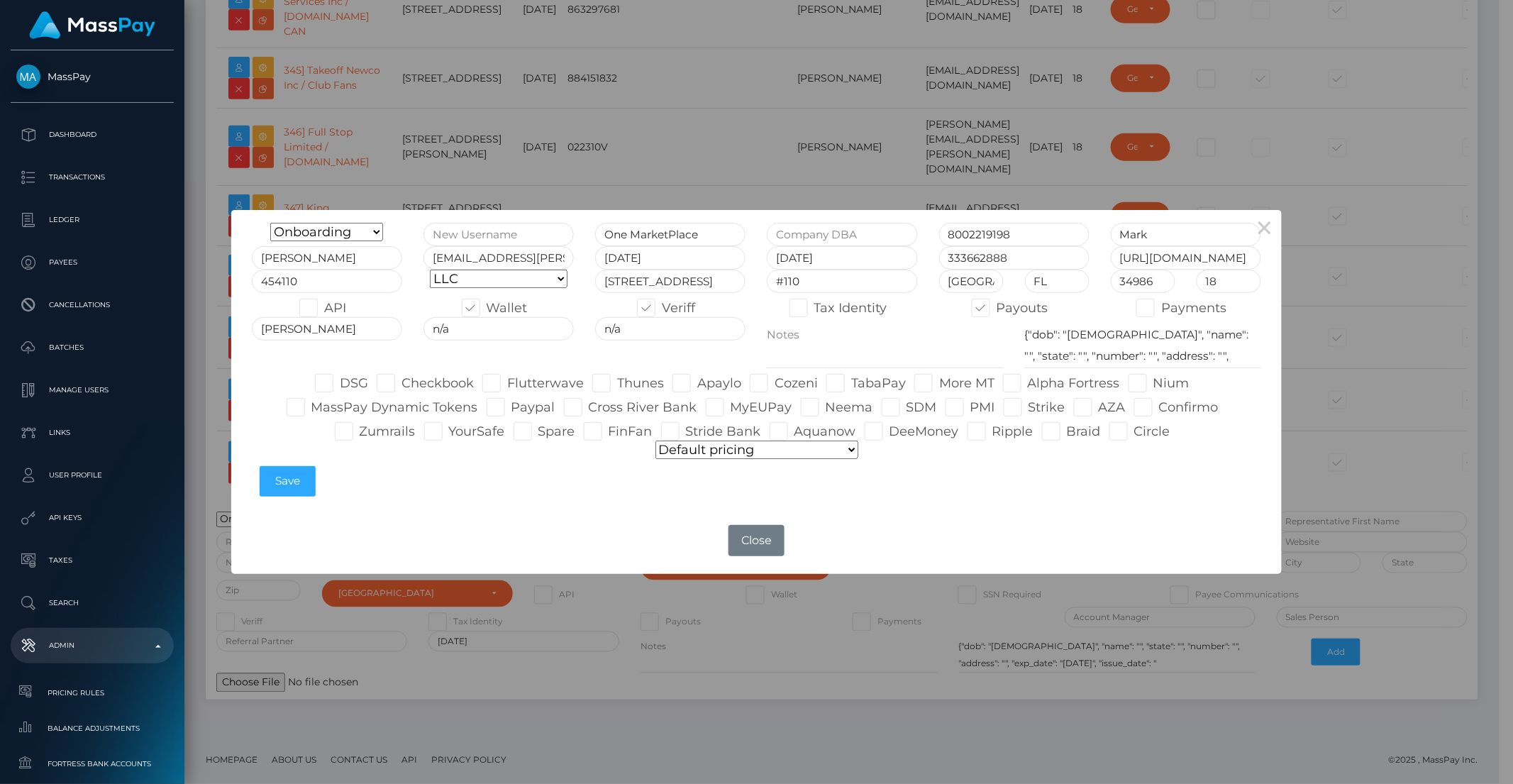
click at [402, 384] on span at bounding box center [402, 382] width 0 height 16
click at [402, 383] on input "Checkbook" at bounding box center [406, 379] width 9 height 9
checkbox input "true"
click at [617, 384] on span at bounding box center [617, 382] width 0 height 16
click at [617, 383] on input "Thunes" at bounding box center [622, 379] width 9 height 9
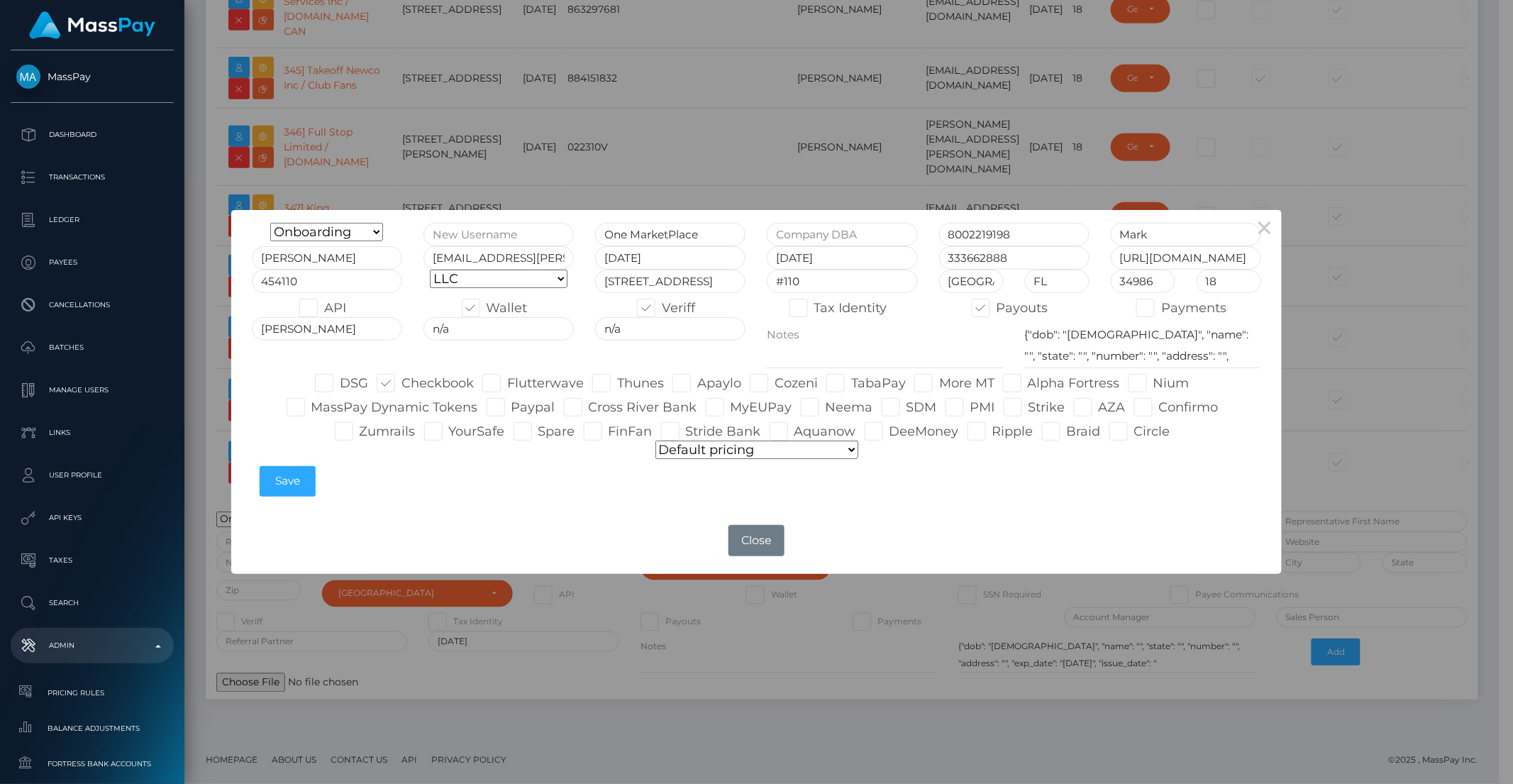
checkbox input "true"
click at [701, 386] on label "Apaylo" at bounding box center [707, 383] width 69 height 19
click at [701, 383] on input "Apaylo" at bounding box center [702, 379] width 9 height 9
checkbox input "true"
click at [776, 388] on label "Cozeni" at bounding box center [783, 383] width 68 height 19
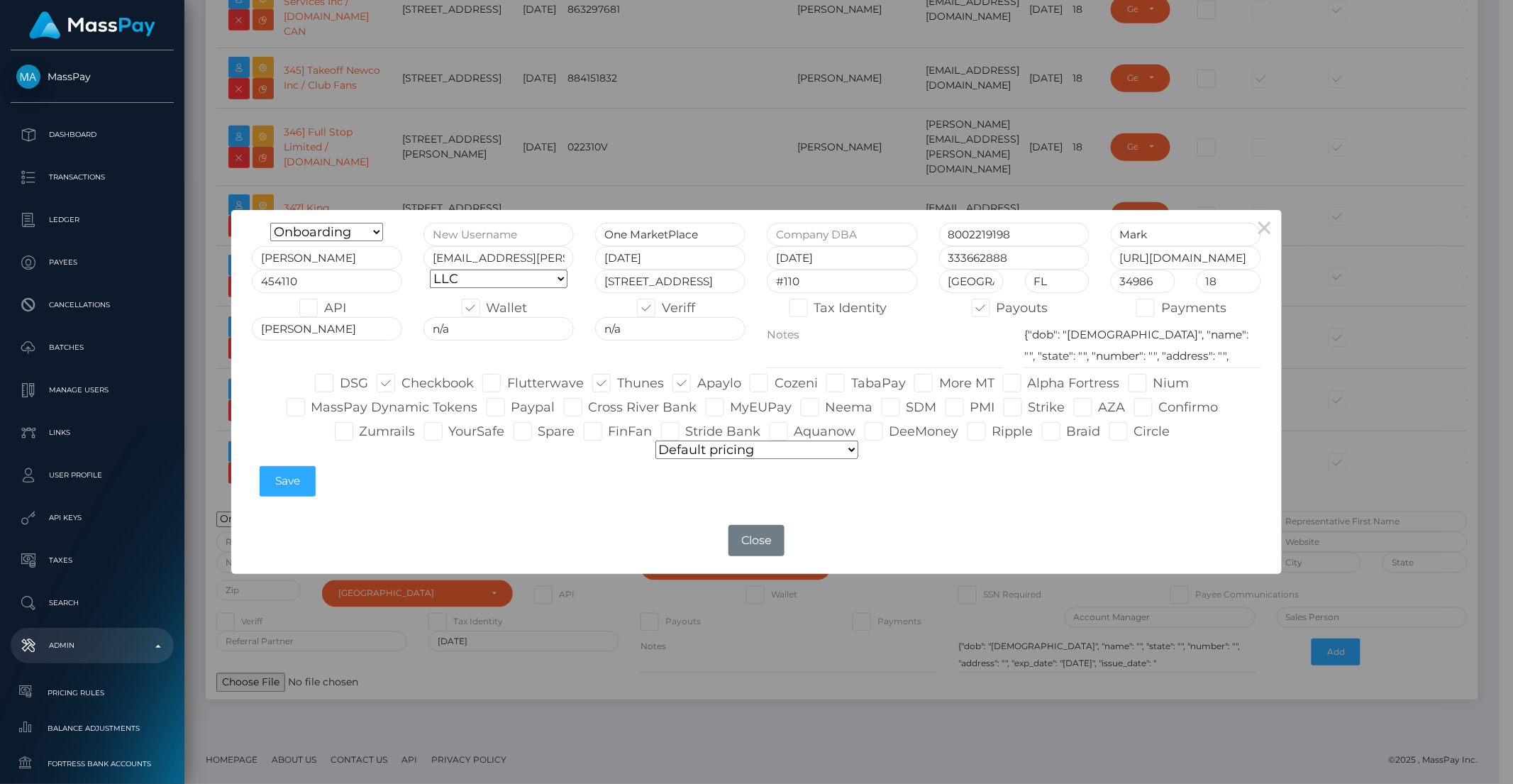
click at [776, 383] on input "Cozeni" at bounding box center [779, 379] width 9 height 9
checkbox input "true"
click at [947, 388] on label "More MT" at bounding box center [955, 383] width 80 height 19
click at [947, 383] on input "More MT" at bounding box center [944, 379] width 9 height 9
checkbox input "true"
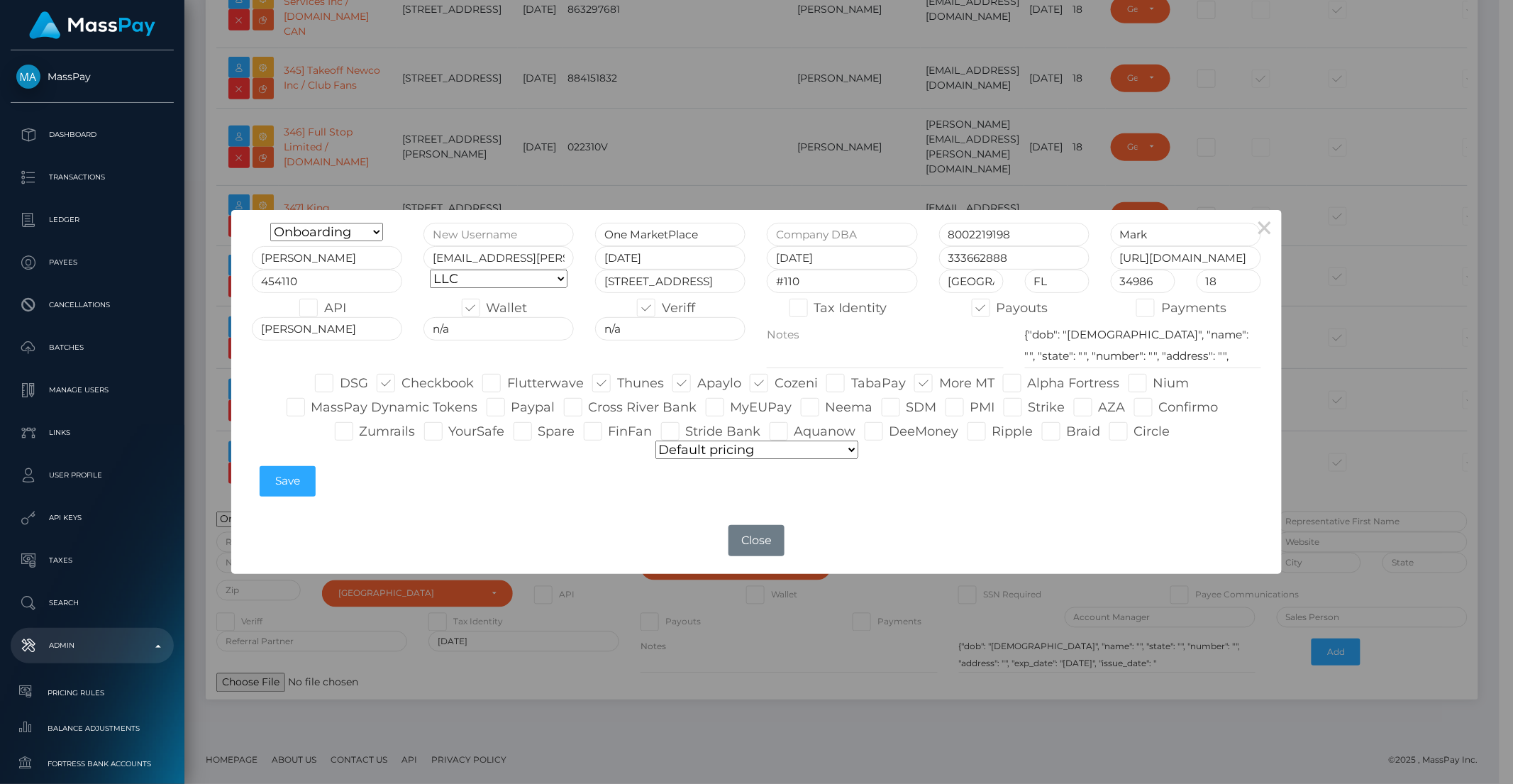
click at [1023, 385] on label "Alpha Fortress" at bounding box center [1061, 383] width 117 height 19
click at [1028, 383] on input "Alpha Fortress" at bounding box center [1032, 379] width 9 height 9
checkbox input "true"
click at [1154, 382] on span at bounding box center [1154, 382] width 0 height 16
click at [1154, 382] on input "Nium" at bounding box center [1158, 379] width 9 height 9
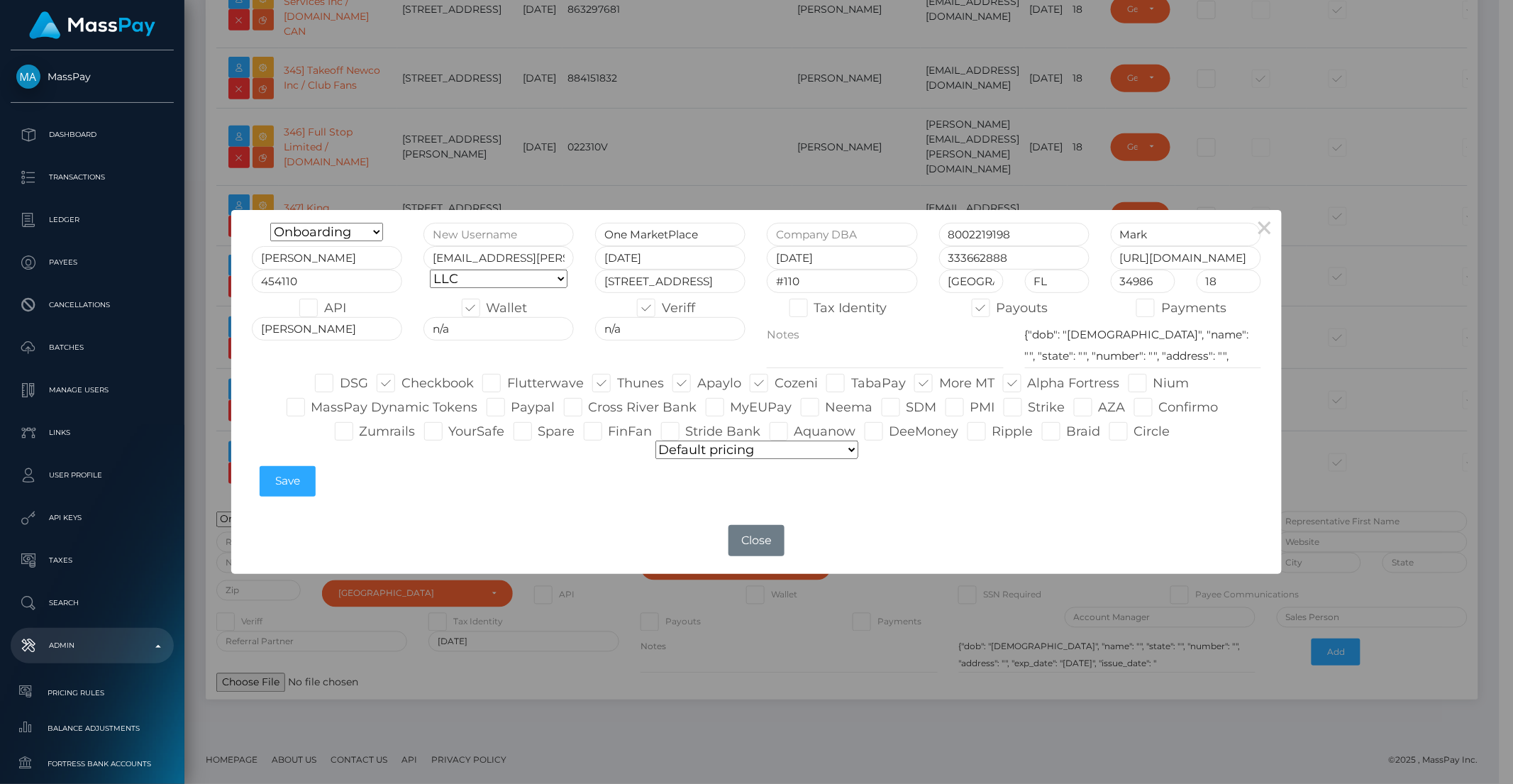
checkbox input "true"
click at [1159, 402] on span at bounding box center [1159, 407] width 0 height 16
click at [1159, 402] on input "Confirmo" at bounding box center [1163, 402] width 9 height 9
checkbox input "true"
click at [1026, 411] on label "Strike" at bounding box center [1035, 407] width 62 height 19
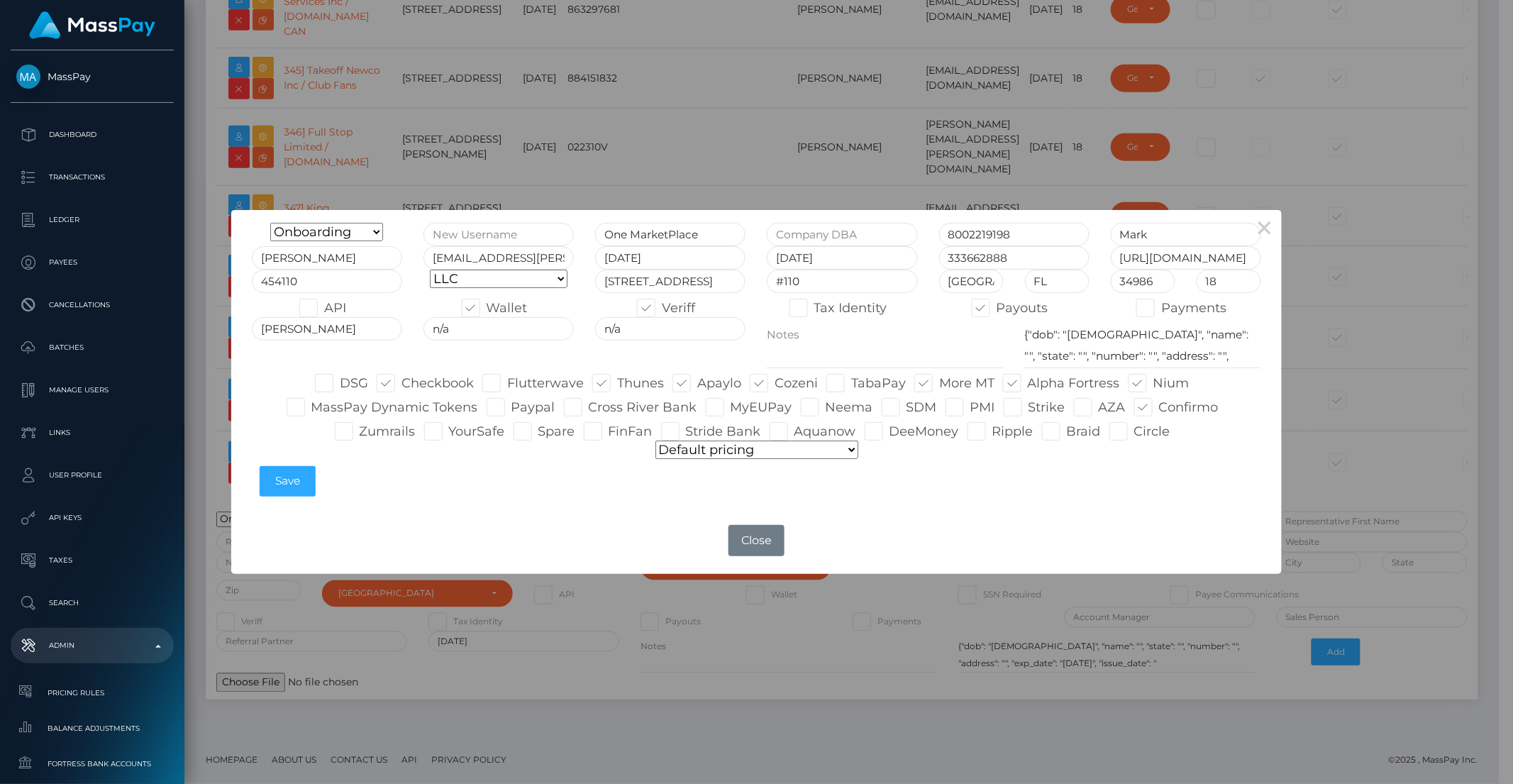
click at [1029, 407] on input "Strike" at bounding box center [1033, 402] width 9 height 9
checkbox input "true"
click at [457, 408] on label "MassPay Dynamic Tokens" at bounding box center [382, 407] width 192 height 19
click at [320, 407] on input "MassPay Dynamic Tokens" at bounding box center [316, 402] width 9 height 9
checkbox input "true"
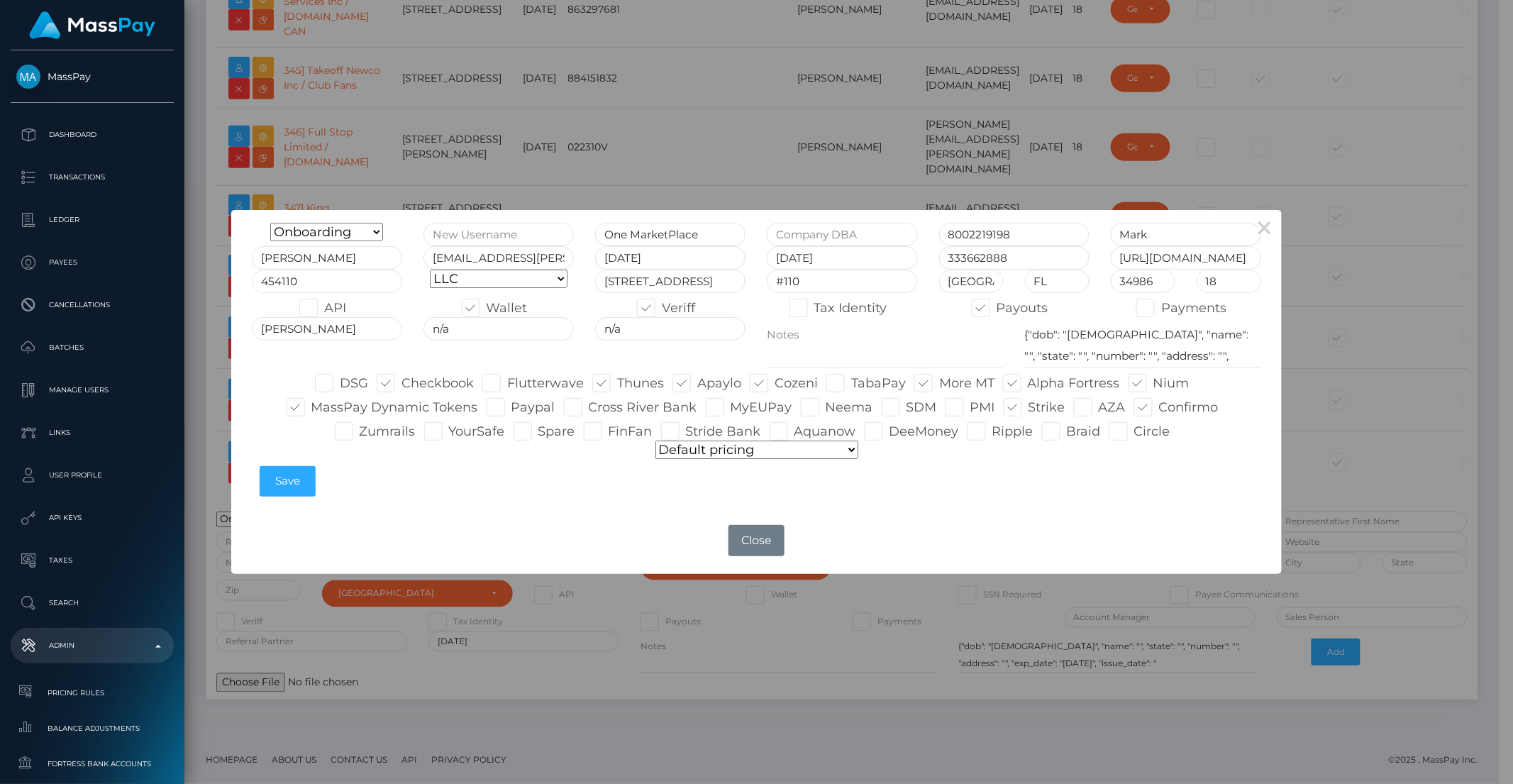
click at [405, 434] on label "Zumrails" at bounding box center [375, 431] width 81 height 19
click at [369, 431] on input "Zumrails" at bounding box center [364, 426] width 9 height 9
checkbox input "true"
click at [1081, 336] on textarea "{"dob": "1979-05-16", "name": "", "state": "", "number": "", "address": "", "ex…" at bounding box center [1143, 342] width 236 height 51
click at [1081, 335] on textarea "{"dob": "1979-05-16", "name": "", "state": "", "number": "", "address": "", "ex…" at bounding box center [1143, 342] width 236 height 51
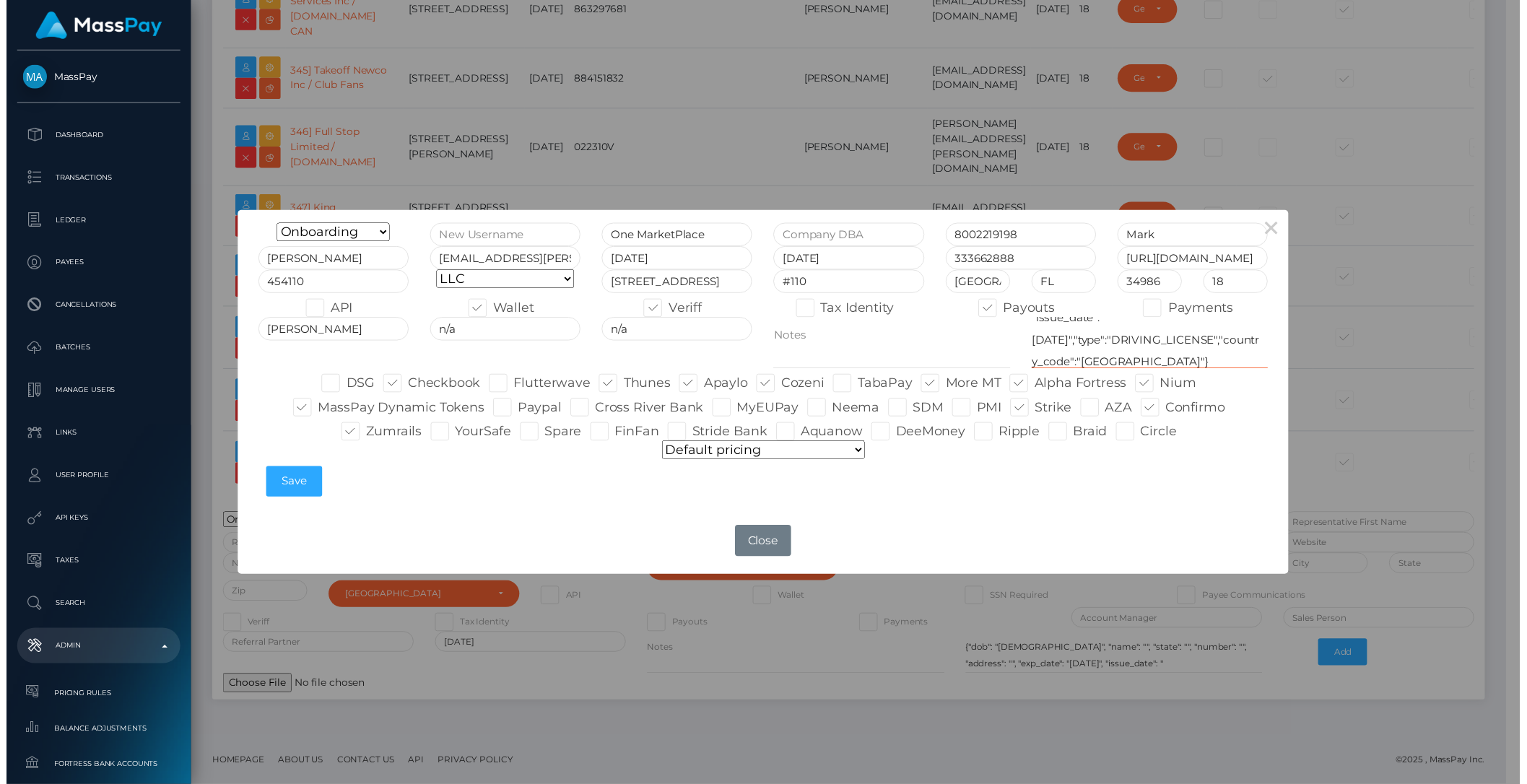
scroll to position [134, 0]
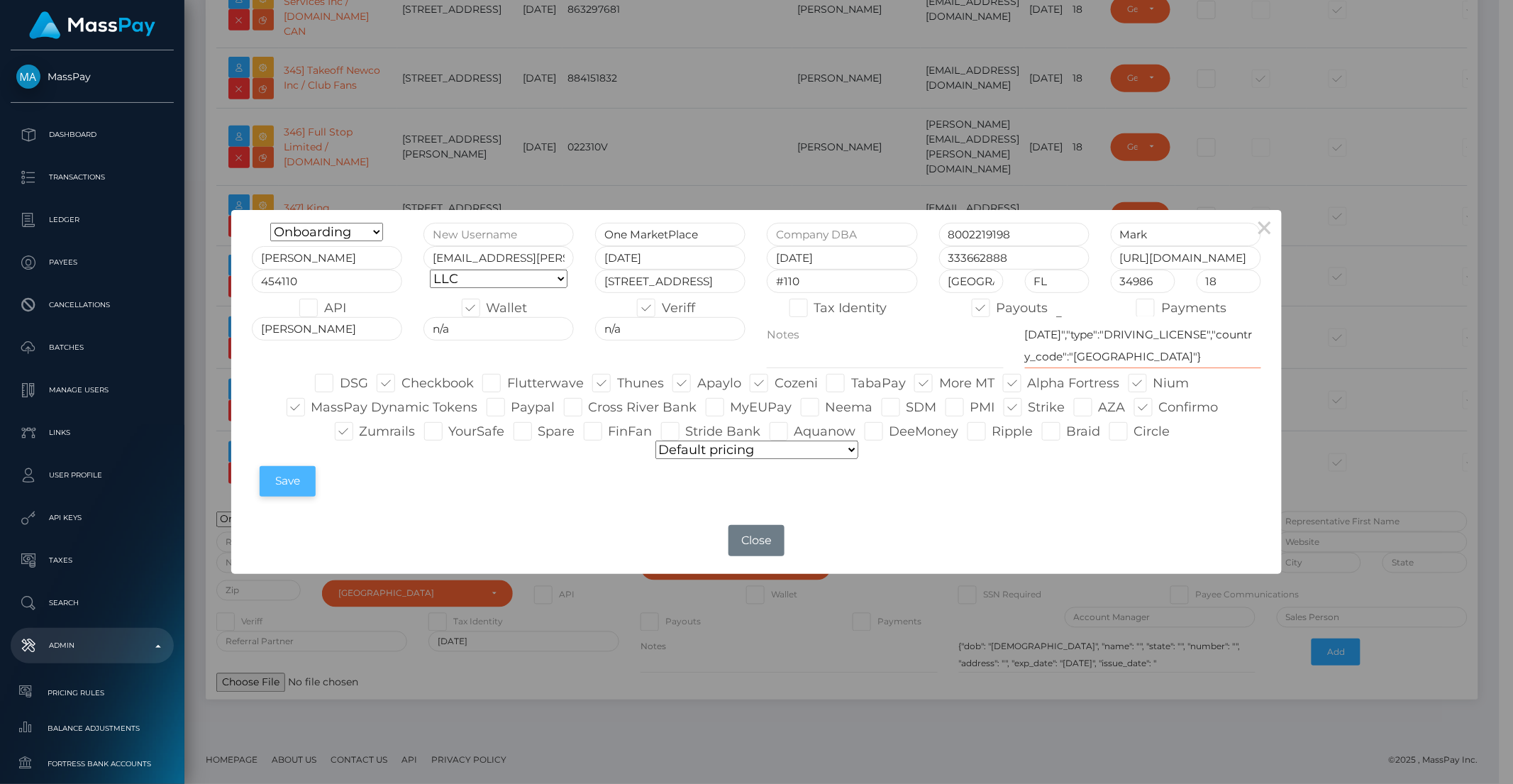
type textarea "{"dob": "1950-08-23", "name": "Mark Seyforth", "state": "FL", "number": "S16354…"
click at [297, 482] on button "Save" at bounding box center [287, 481] width 56 height 31
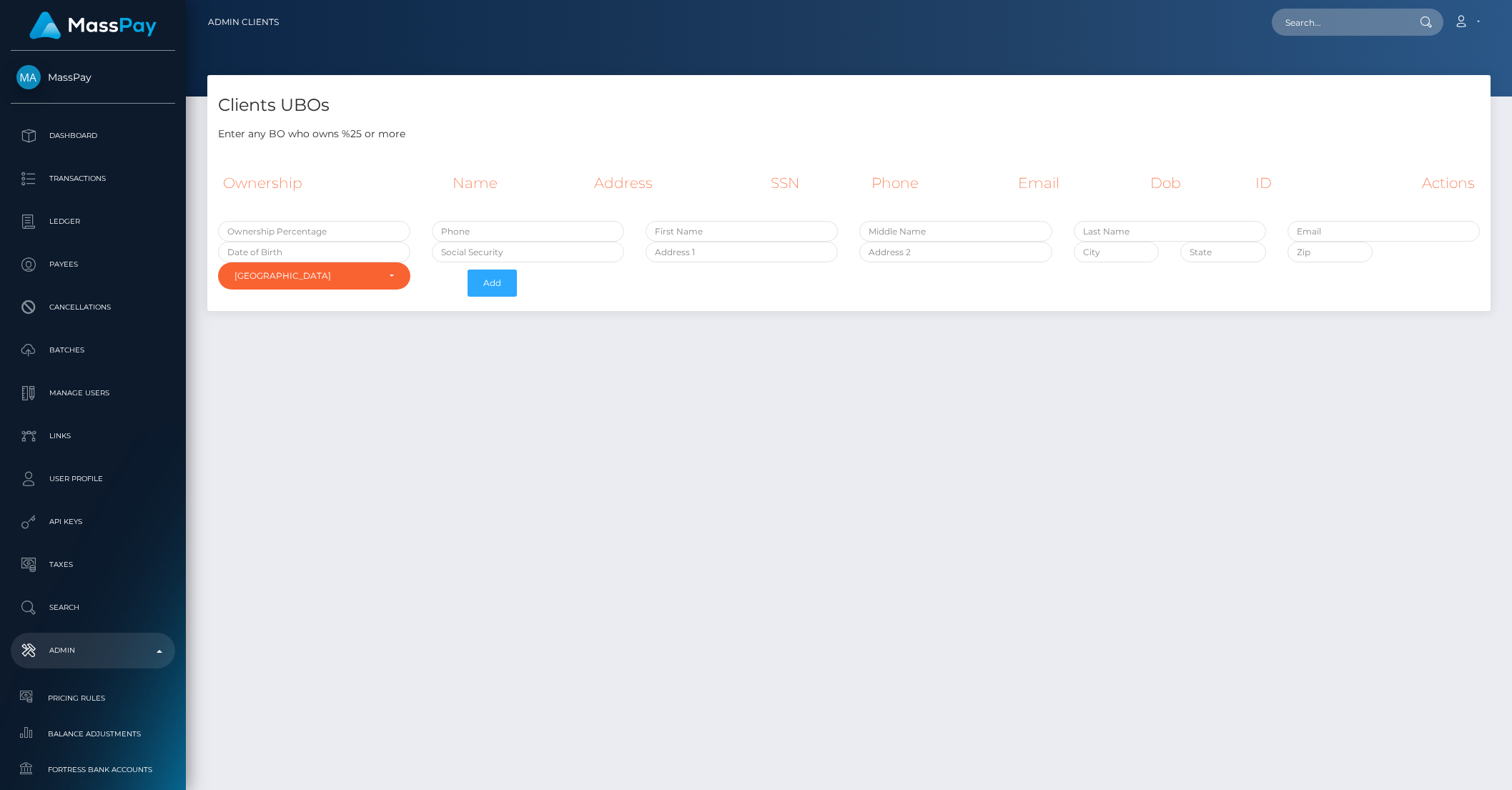
select select "223"
click at [308, 230] on input "text" at bounding box center [314, 231] width 192 height 21
type input "100"
click at [715, 234] on input "text" at bounding box center [741, 231] width 192 height 21
type input "Mark"
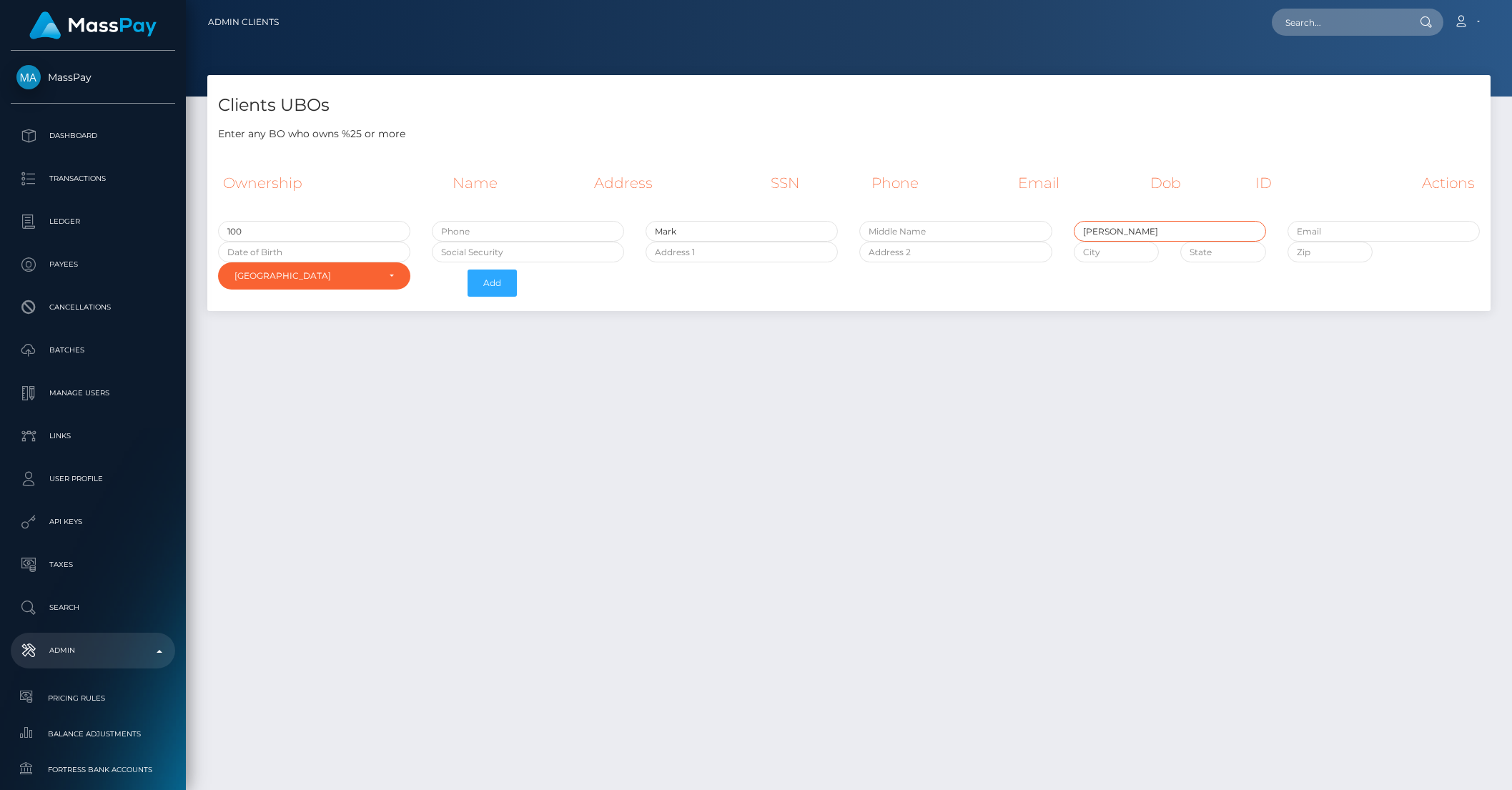
type input "Seyforth"
type input "[DATE]"
type input "[EMAIL_ADDRESS][PERSON_NAME][DOMAIN_NAME]"
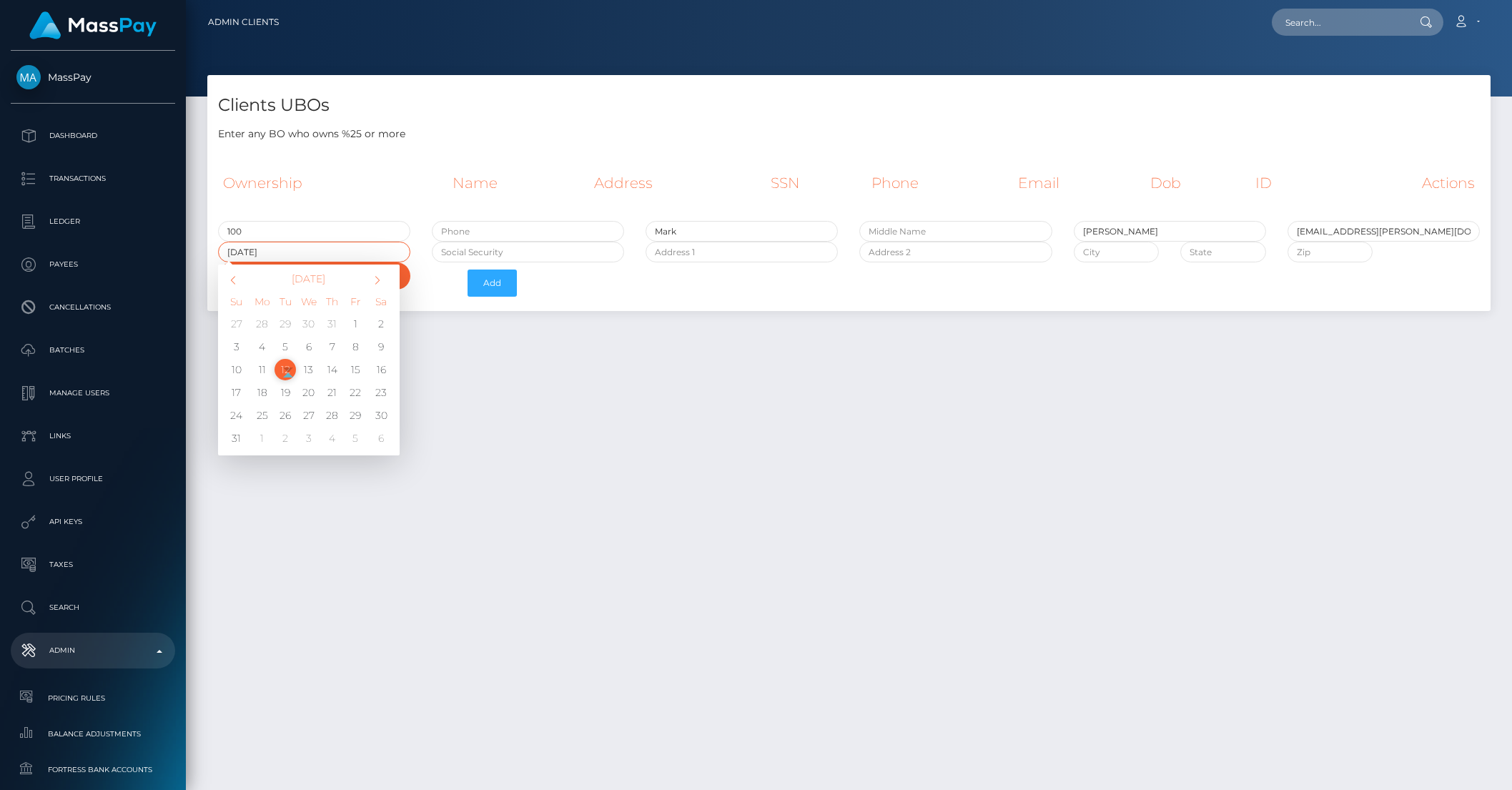
type input "1950-08-23"
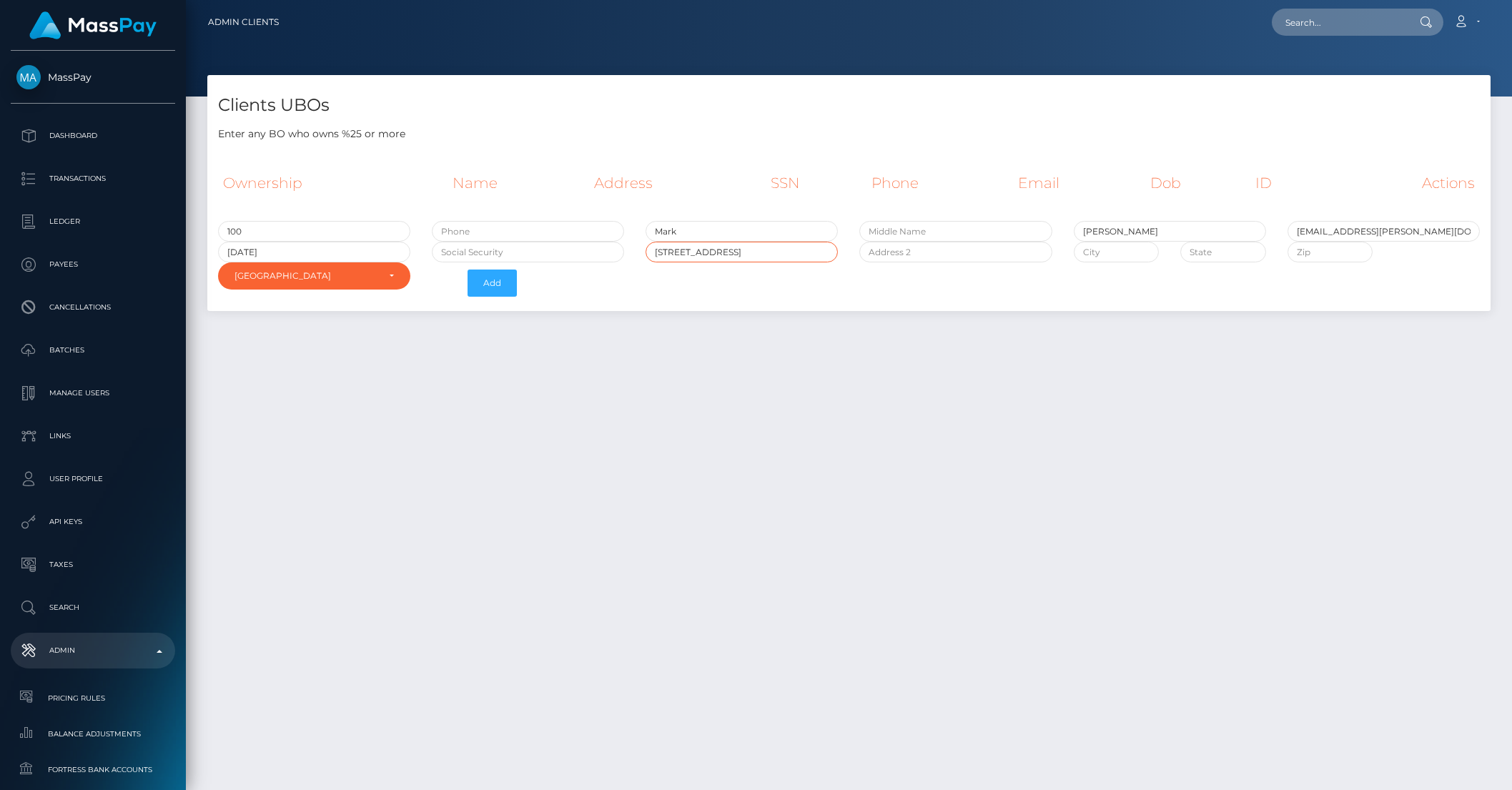
type input "120 NW Magnolia Lakes Blvd"
type input "Port Saint Lucie"
type input "FL"
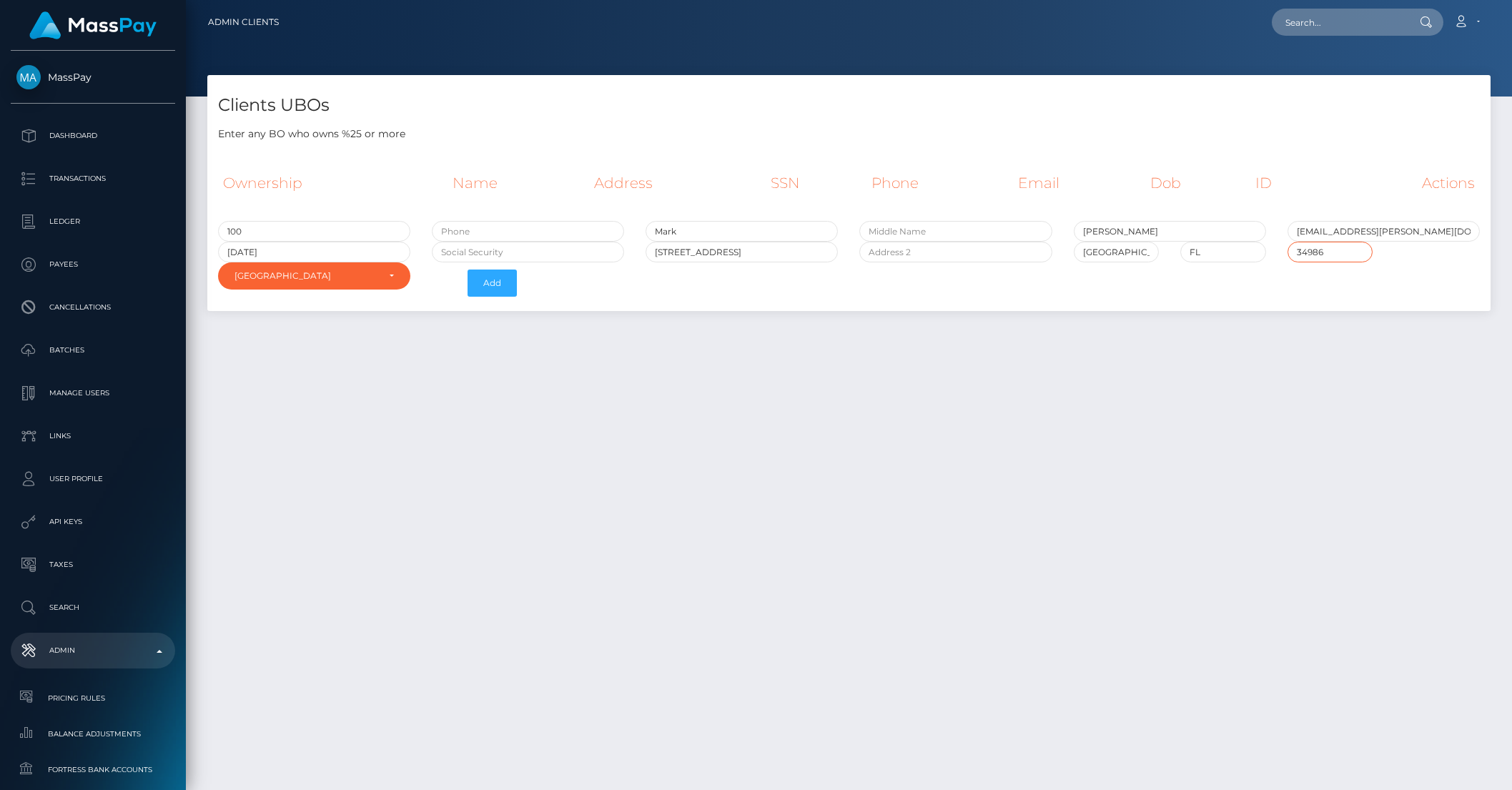
type input "34986"
click at [506, 229] on input "text" at bounding box center [528, 231] width 192 height 21
type input "9378300051"
type input "263905311"
click at [502, 285] on button "Add" at bounding box center [492, 283] width 50 height 27
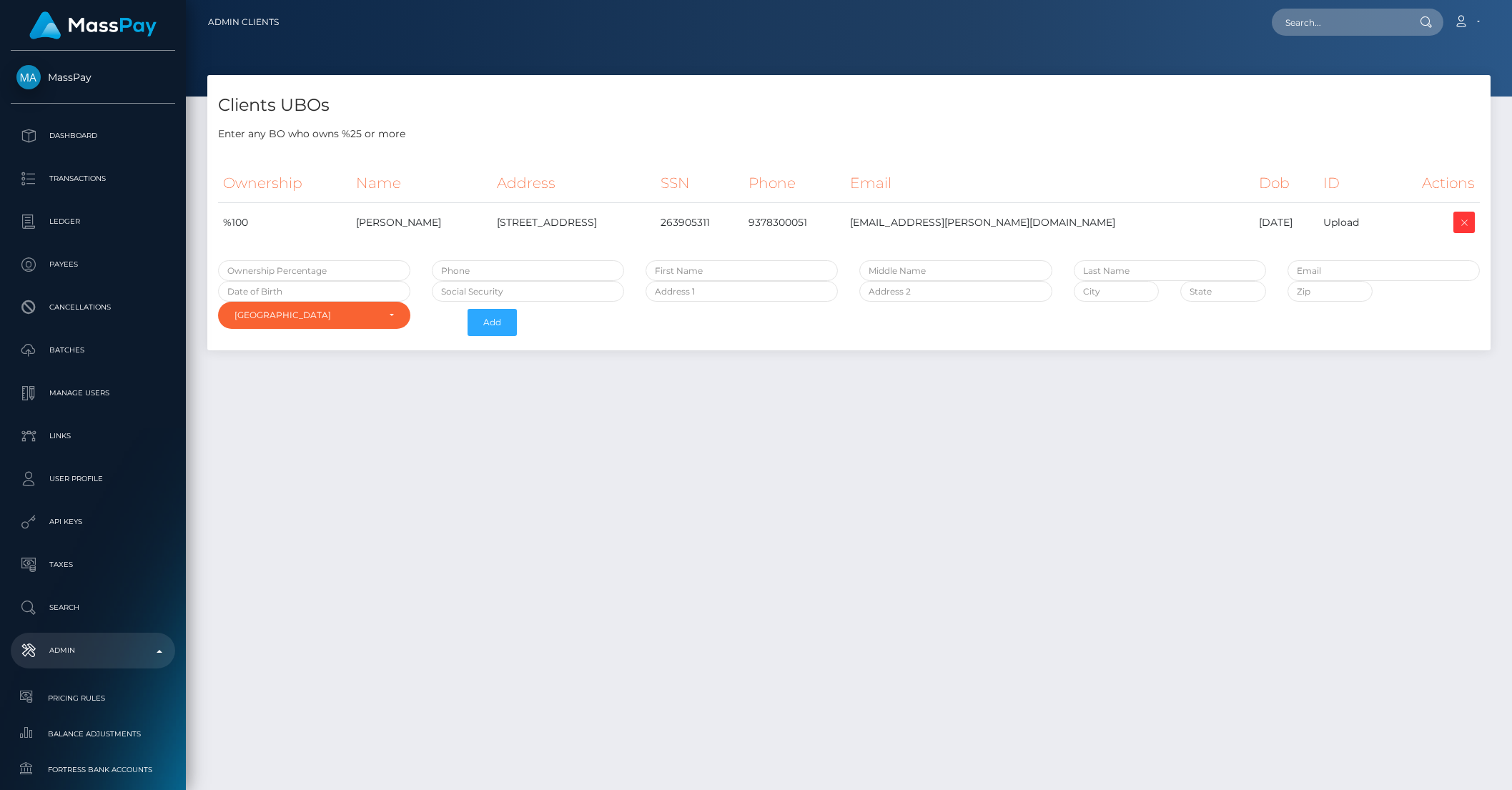
select select "223"
click at [1355, 221] on div "Upload" at bounding box center [1352, 222] width 58 height 15
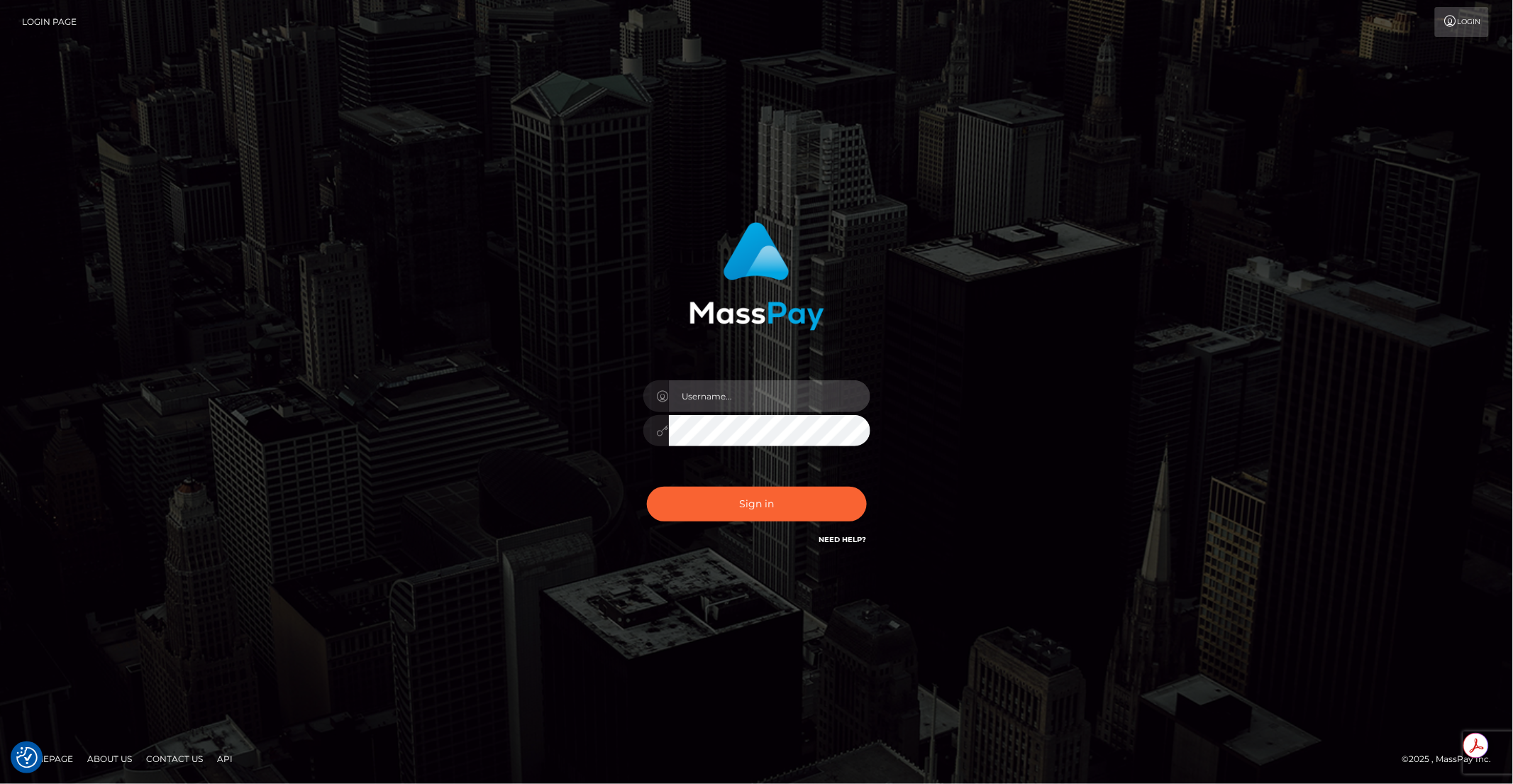
type input "brentg"
click at [730, 511] on button "Sign in" at bounding box center [756, 504] width 220 height 35
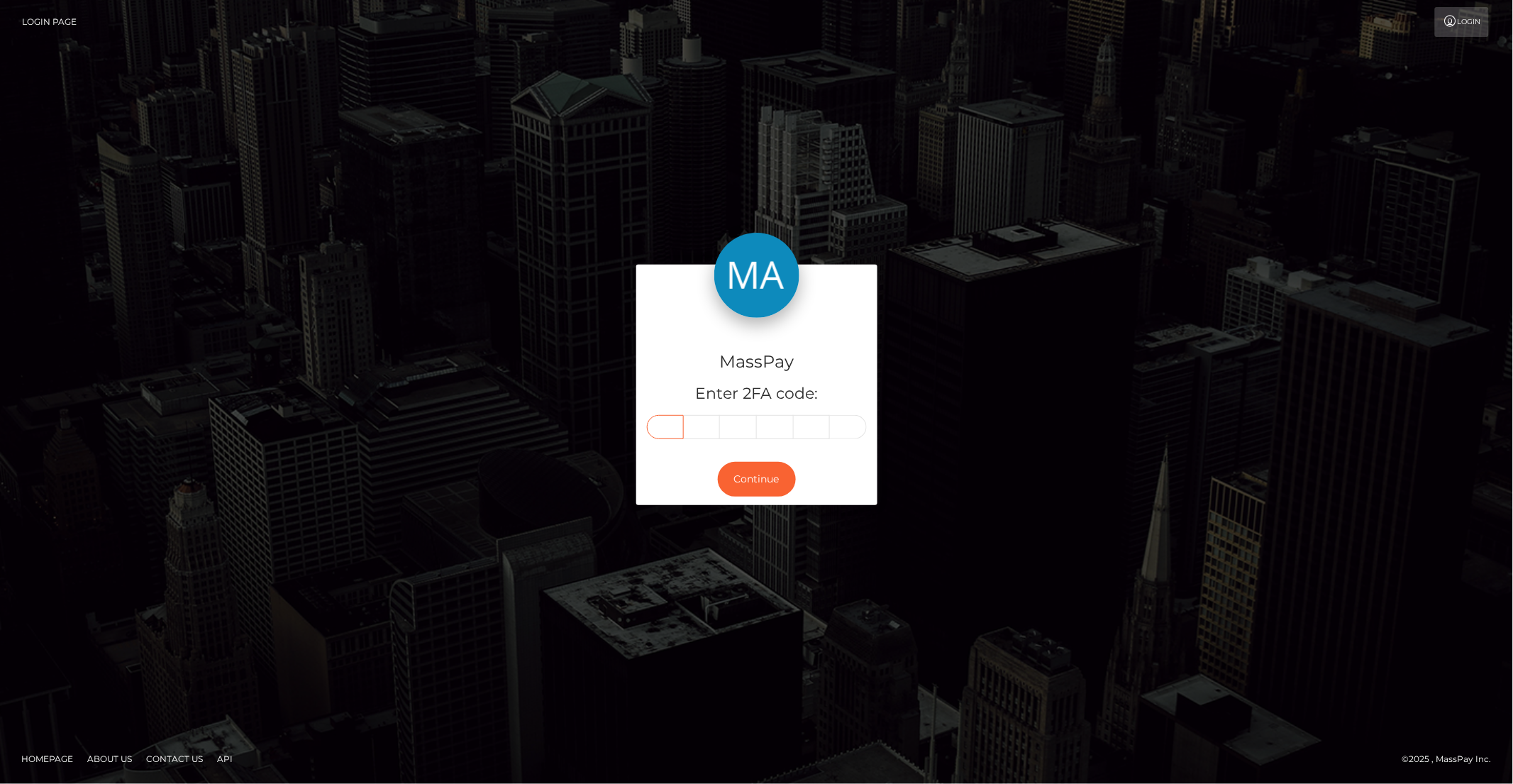
paste input "6"
type input "6"
type input "1"
type input "6"
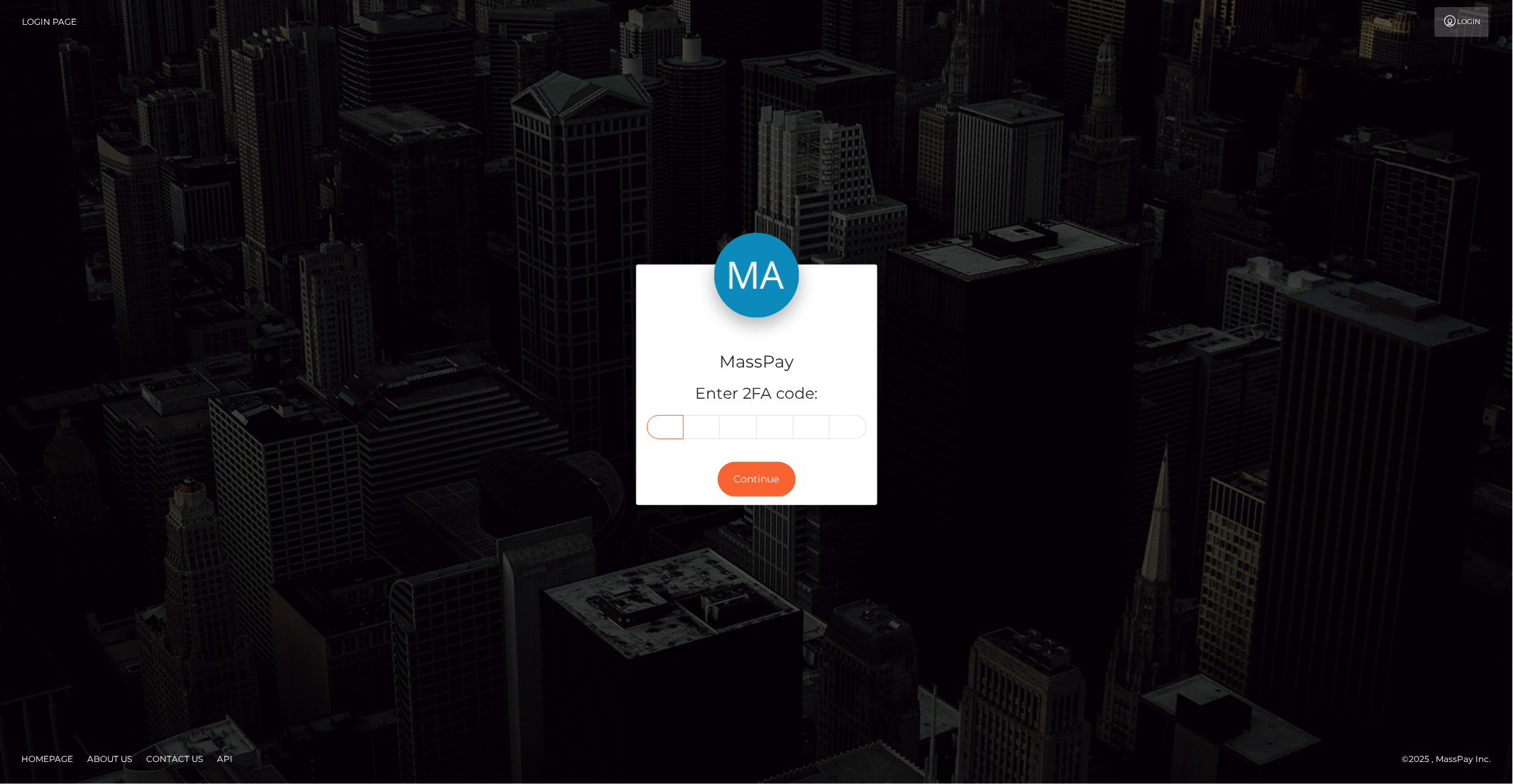
type input "8"
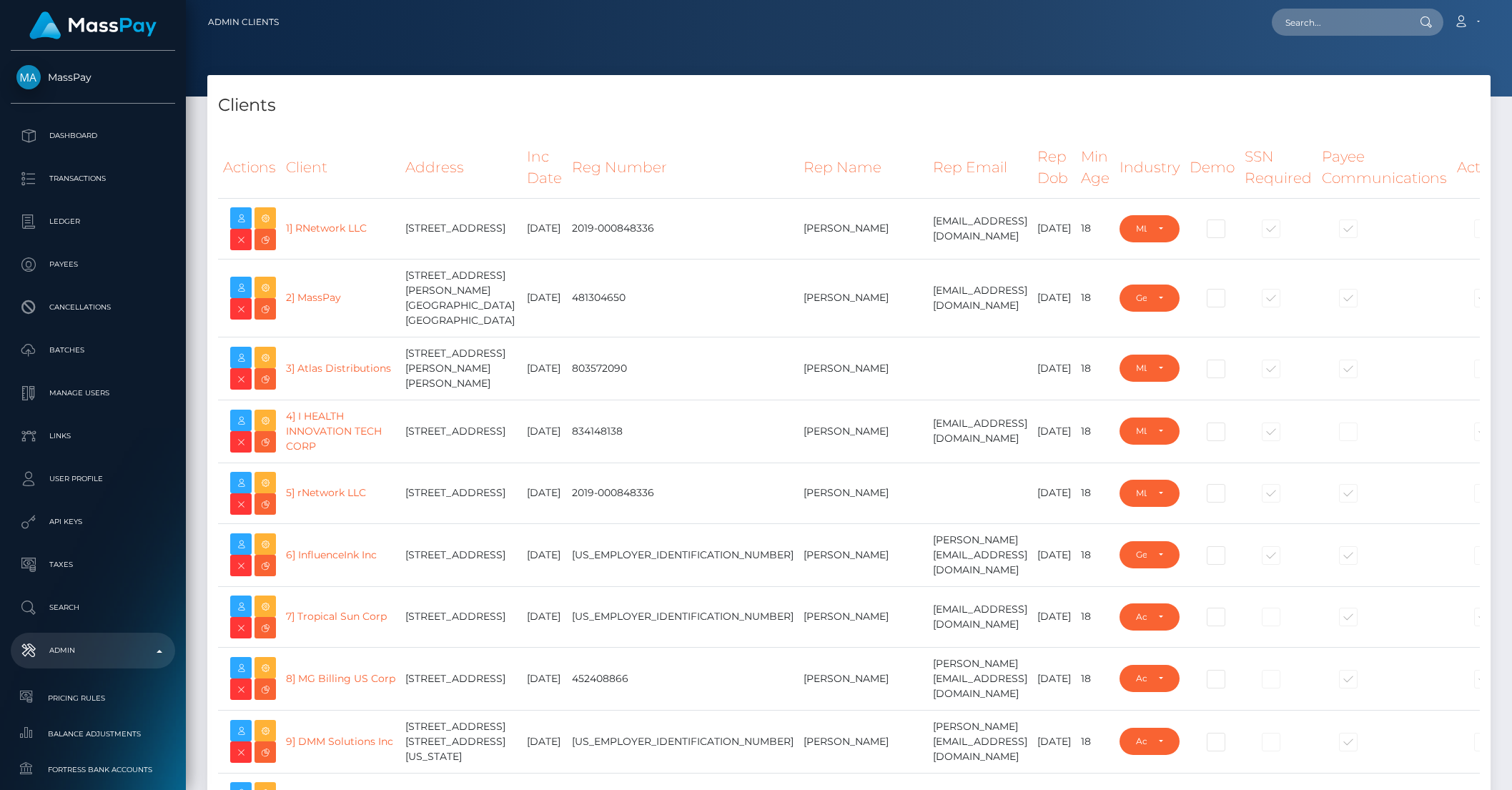
select select "223"
click at [1323, 29] on input "text" at bounding box center [1338, 22] width 134 height 27
paste input "[PERSON_NAME][EMAIL_ADDRESS][PERSON_NAME][DOMAIN_NAME]"
type input "adam.gilmer@geneticlifespan.com"
click at [1343, 67] on link "ADAM VINCENT GILMER" at bounding box center [1329, 74] width 114 height 26
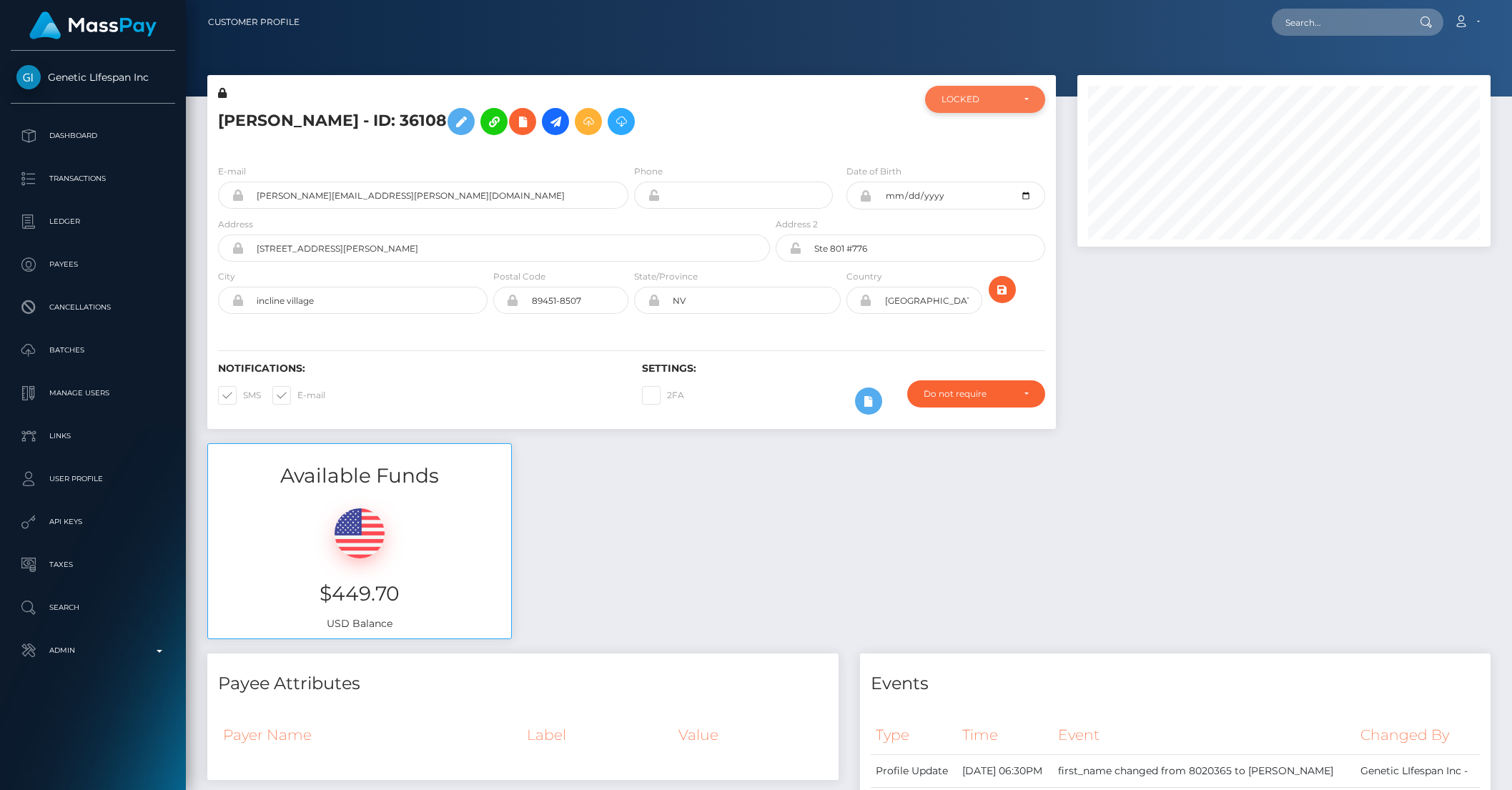
click at [971, 103] on div "LOCKED" at bounding box center [977, 99] width 71 height 11
click at [964, 134] on span "ACTIVE" at bounding box center [958, 137] width 32 height 13
select select "ACTIVE"
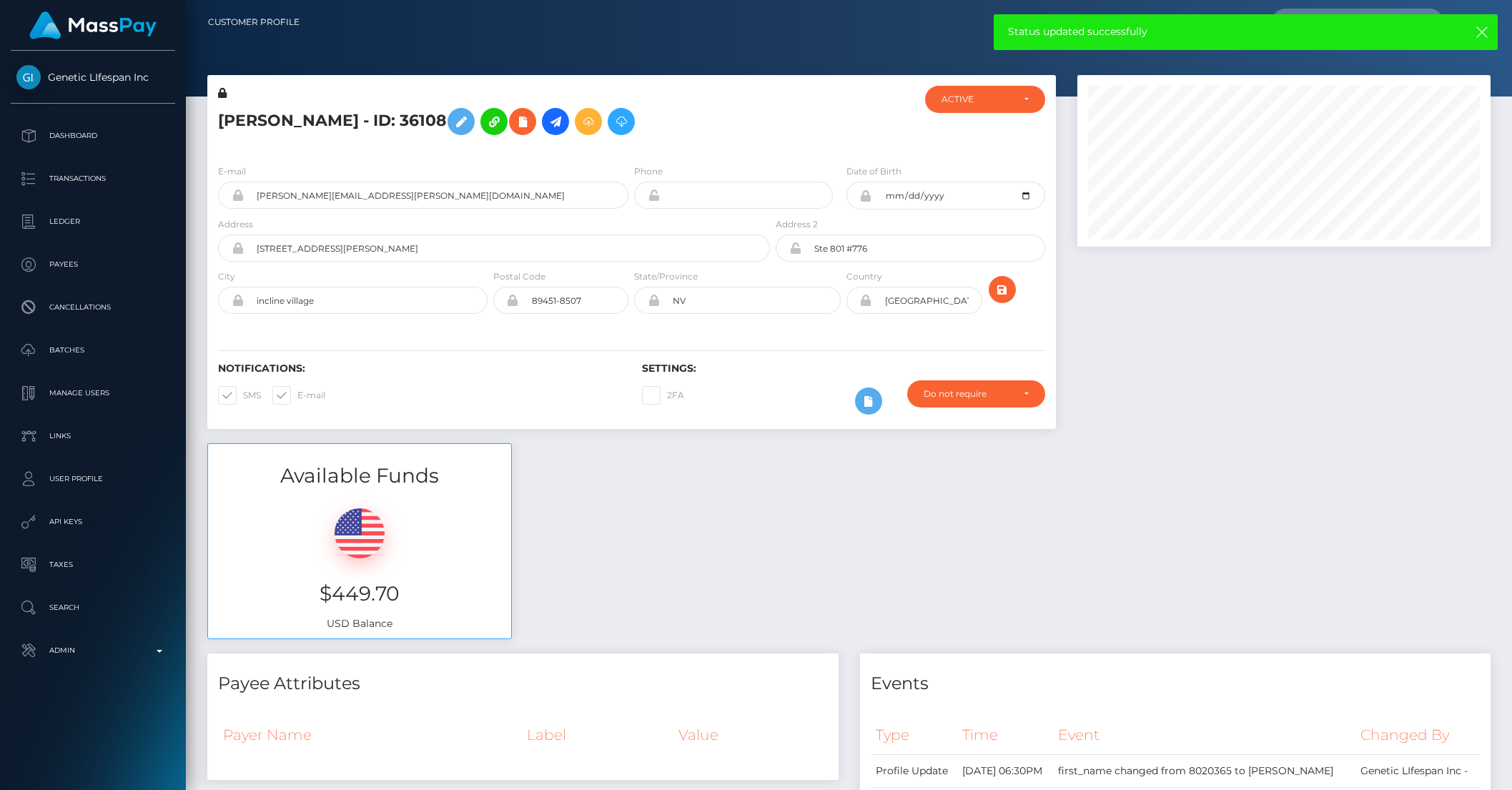
click at [1130, 330] on div at bounding box center [1284, 259] width 435 height 368
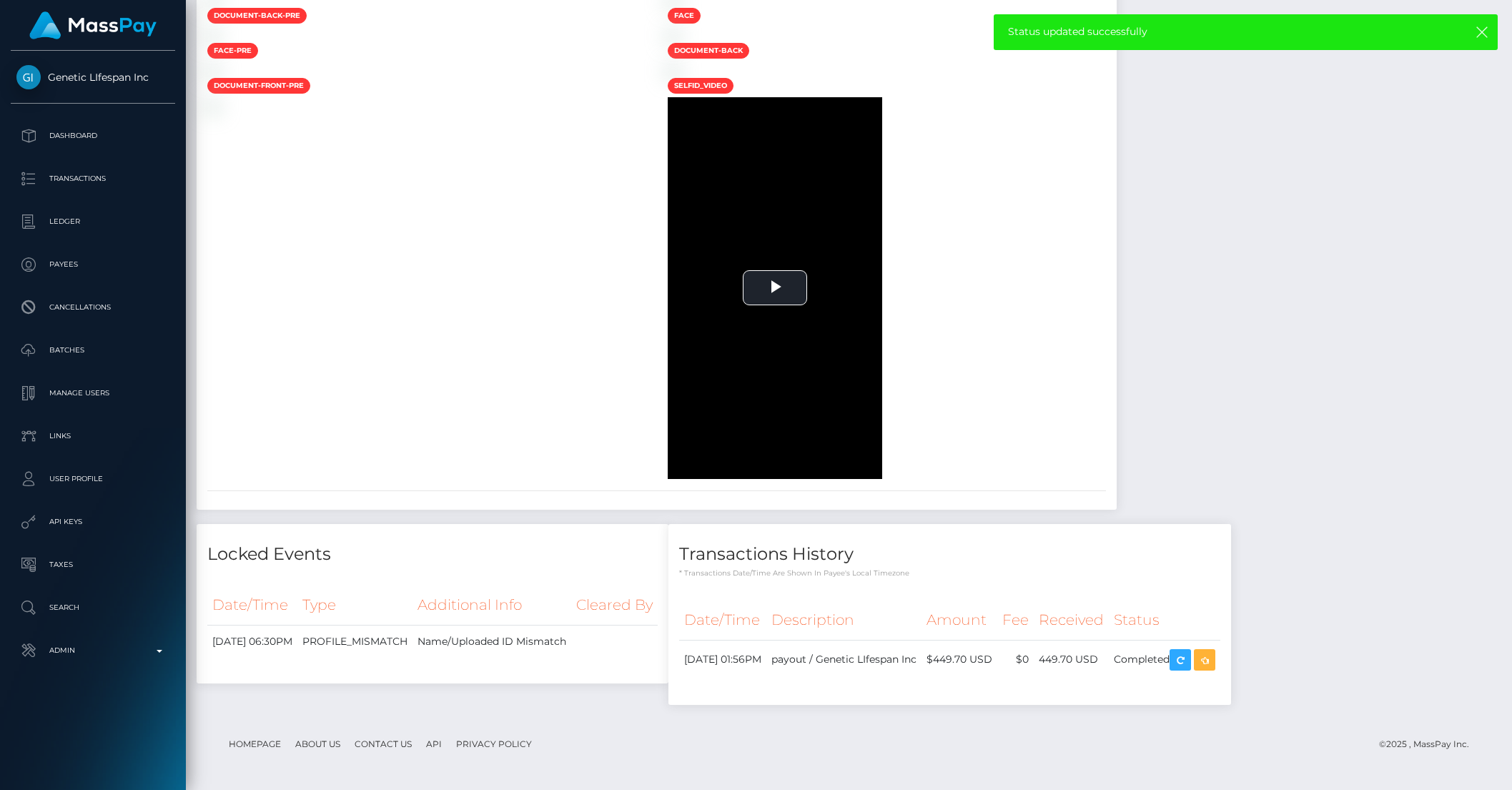
scroll to position [2412, 0]
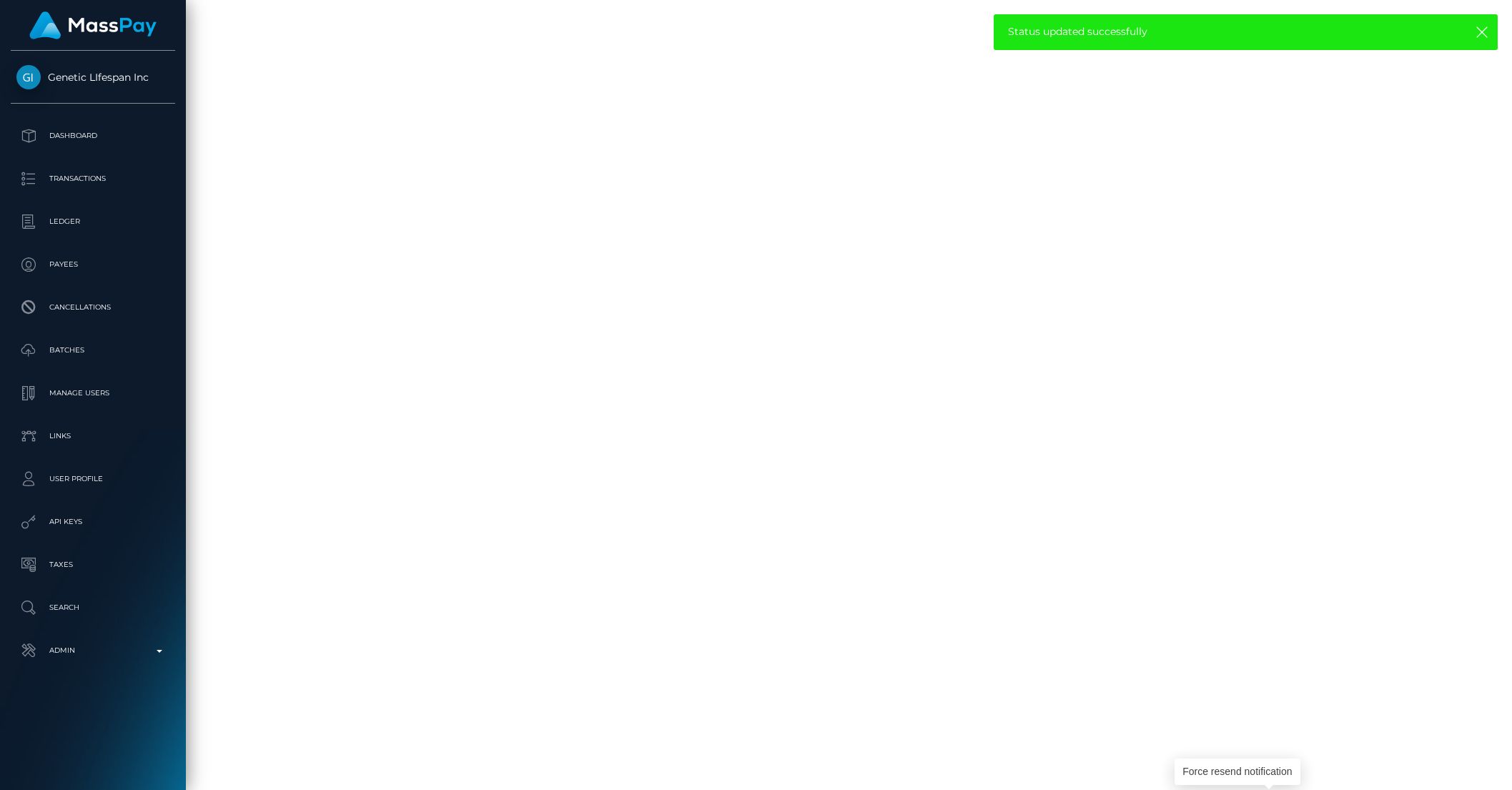
drag, startPoint x: 1269, startPoint y: 656, endPoint x: 480, endPoint y: 0, distance: 1026.1
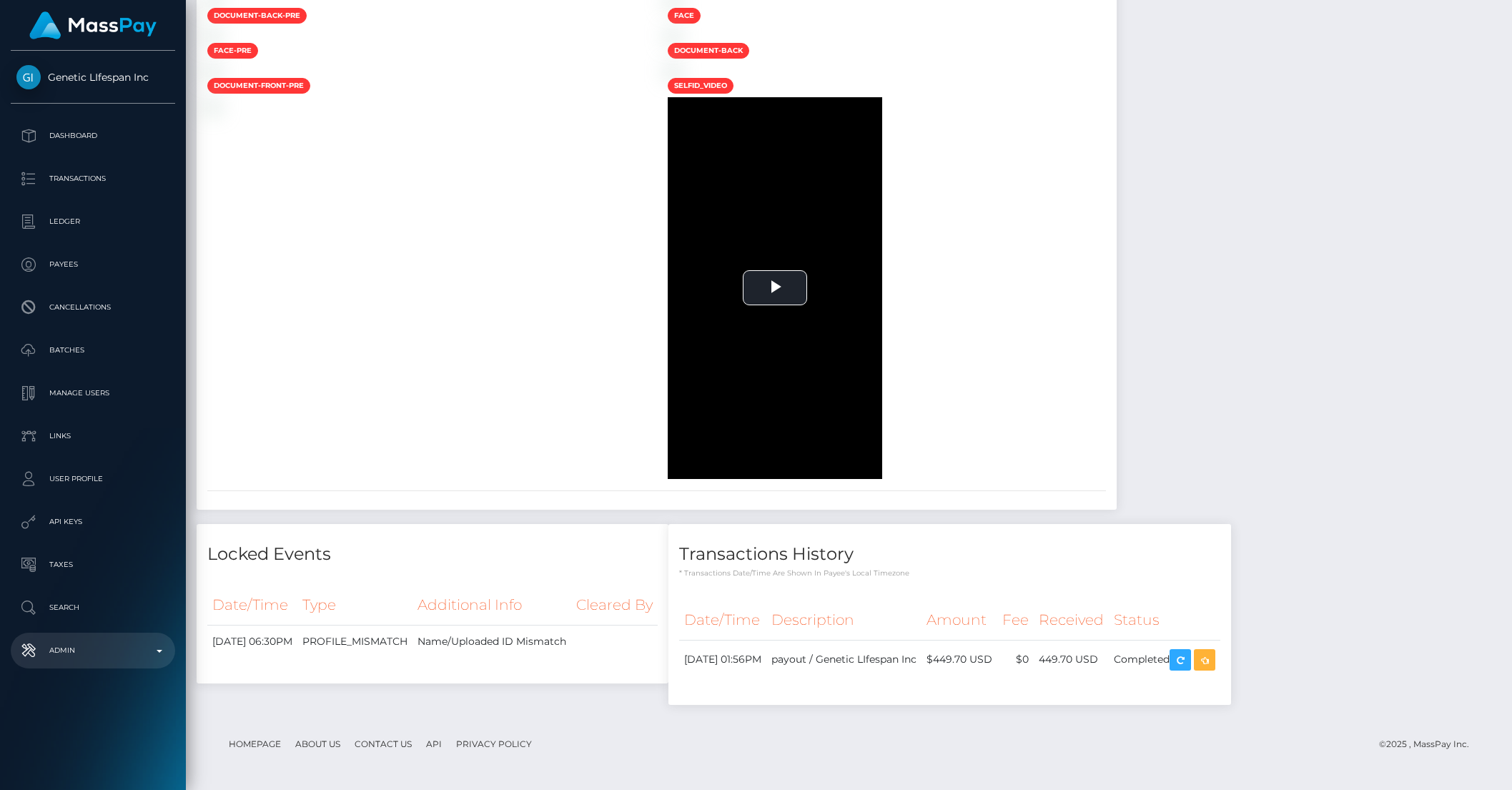
click at [110, 638] on link "Admin" at bounding box center [92, 650] width 164 height 36
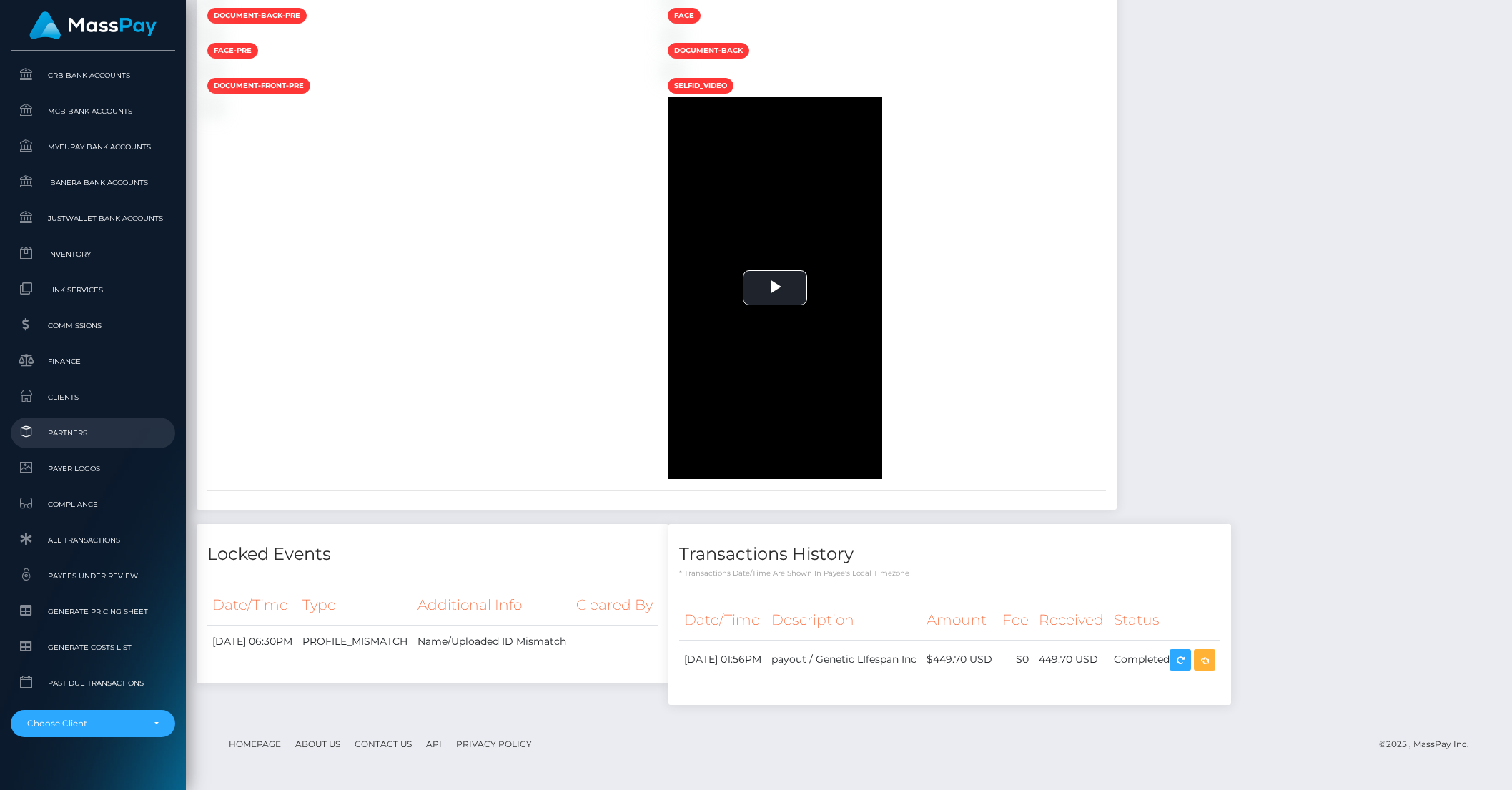
scroll to position [751, 0]
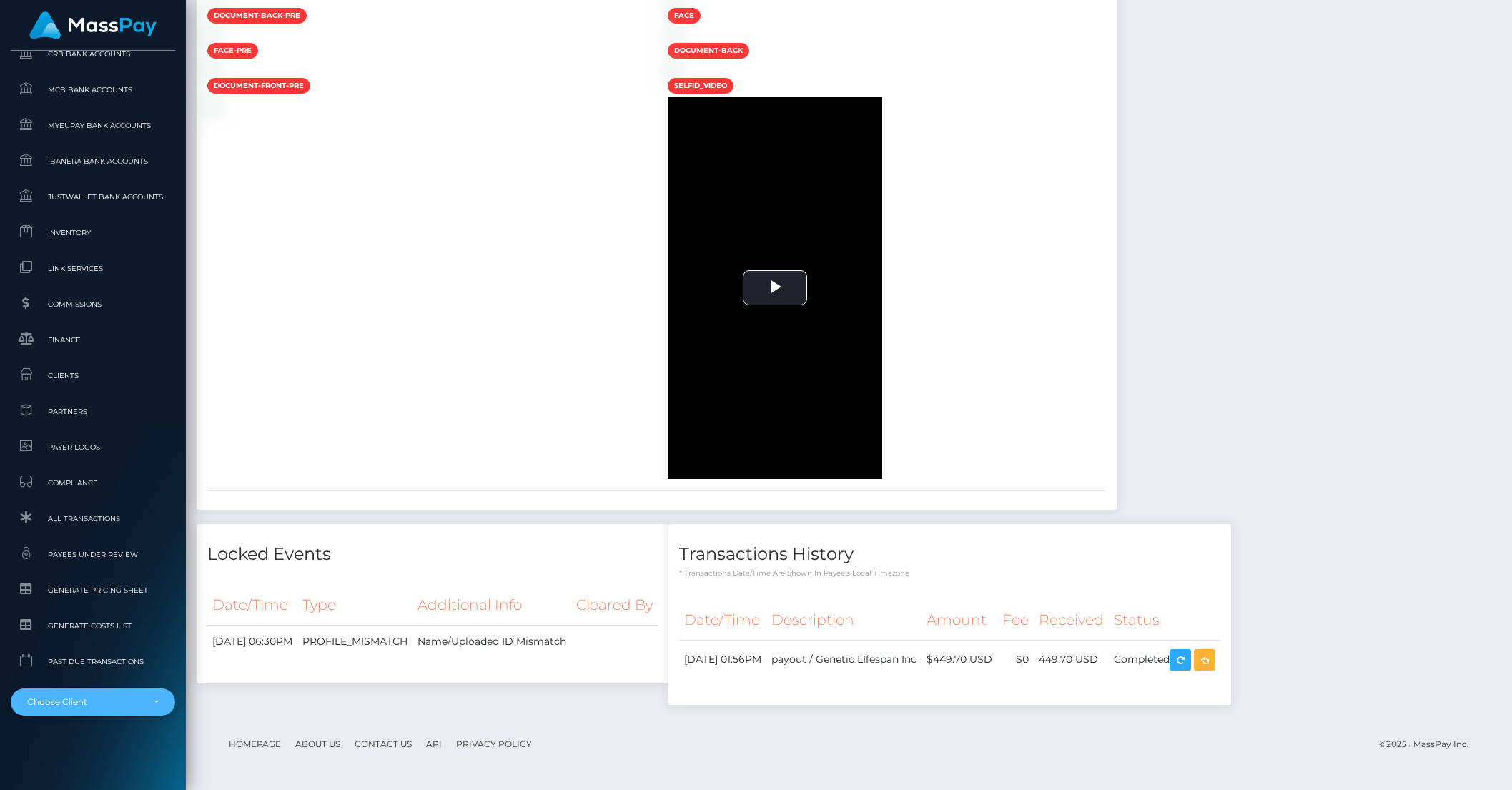
click at [127, 698] on div "Choose Client" at bounding box center [84, 701] width 115 height 11
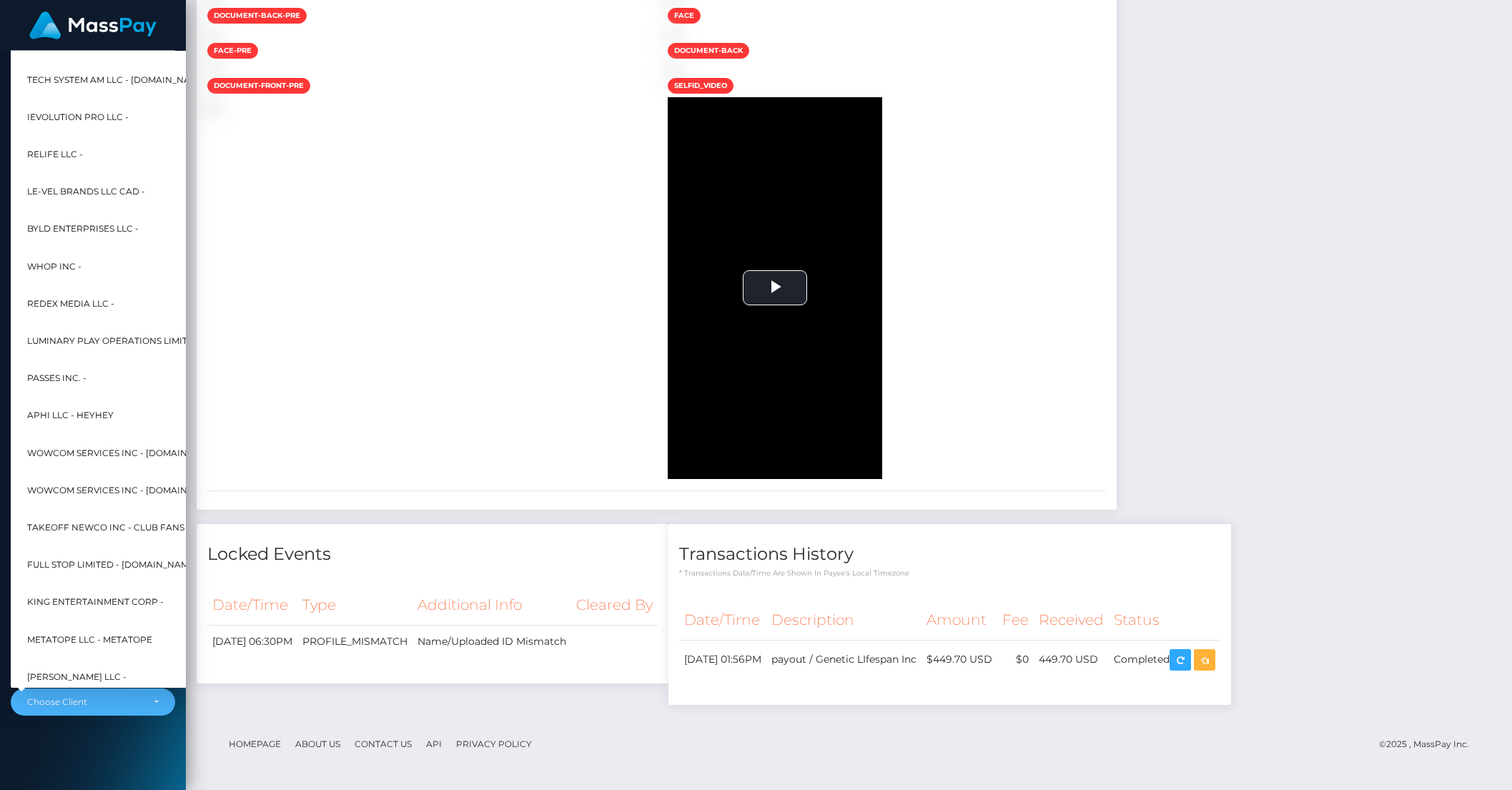
scroll to position [11047, 0]
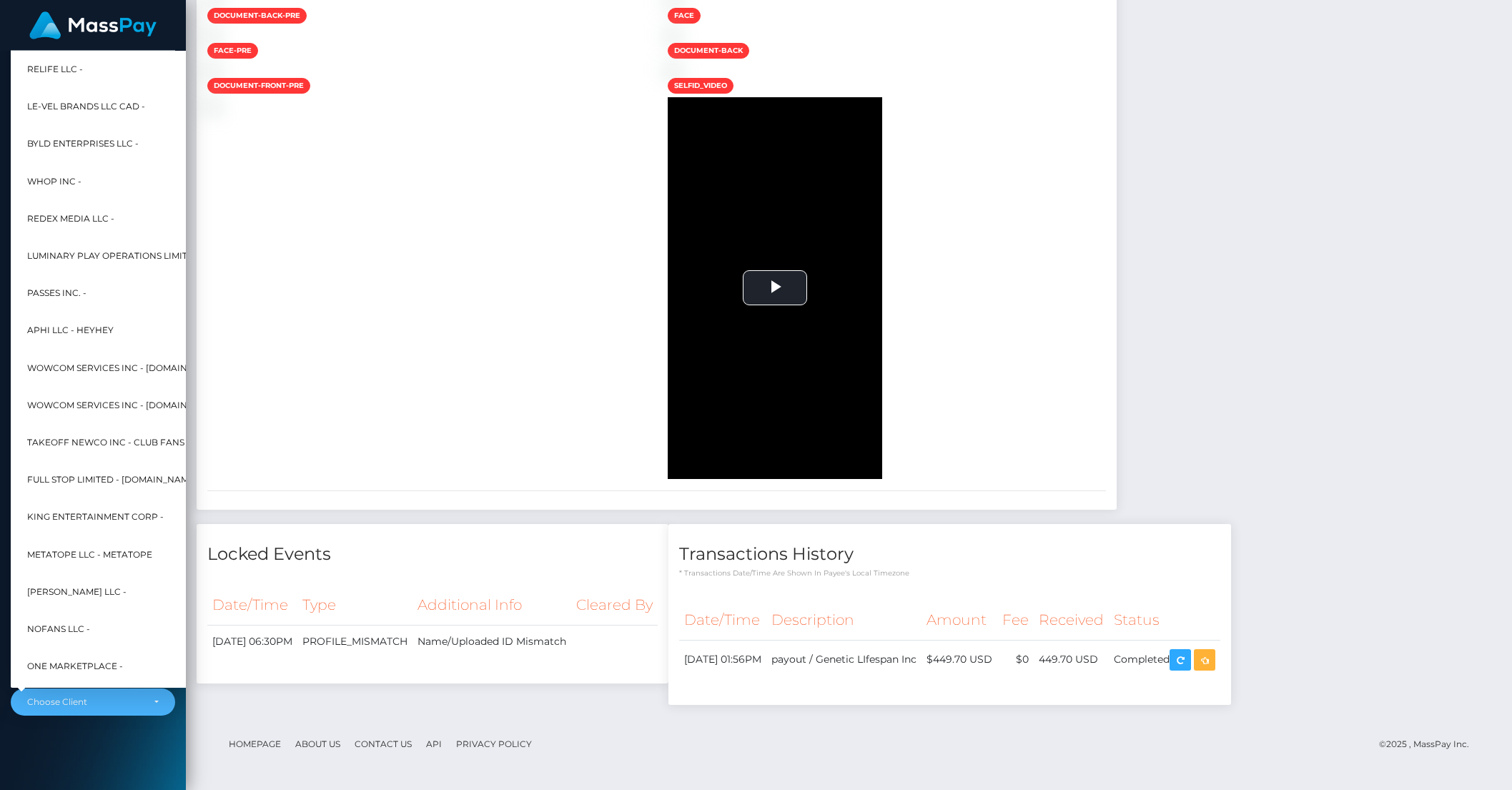
click at [100, 657] on span "One MarketPlace -" at bounding box center [75, 666] width 96 height 19
select select "351"
